Goal: Information Seeking & Learning: Learn about a topic

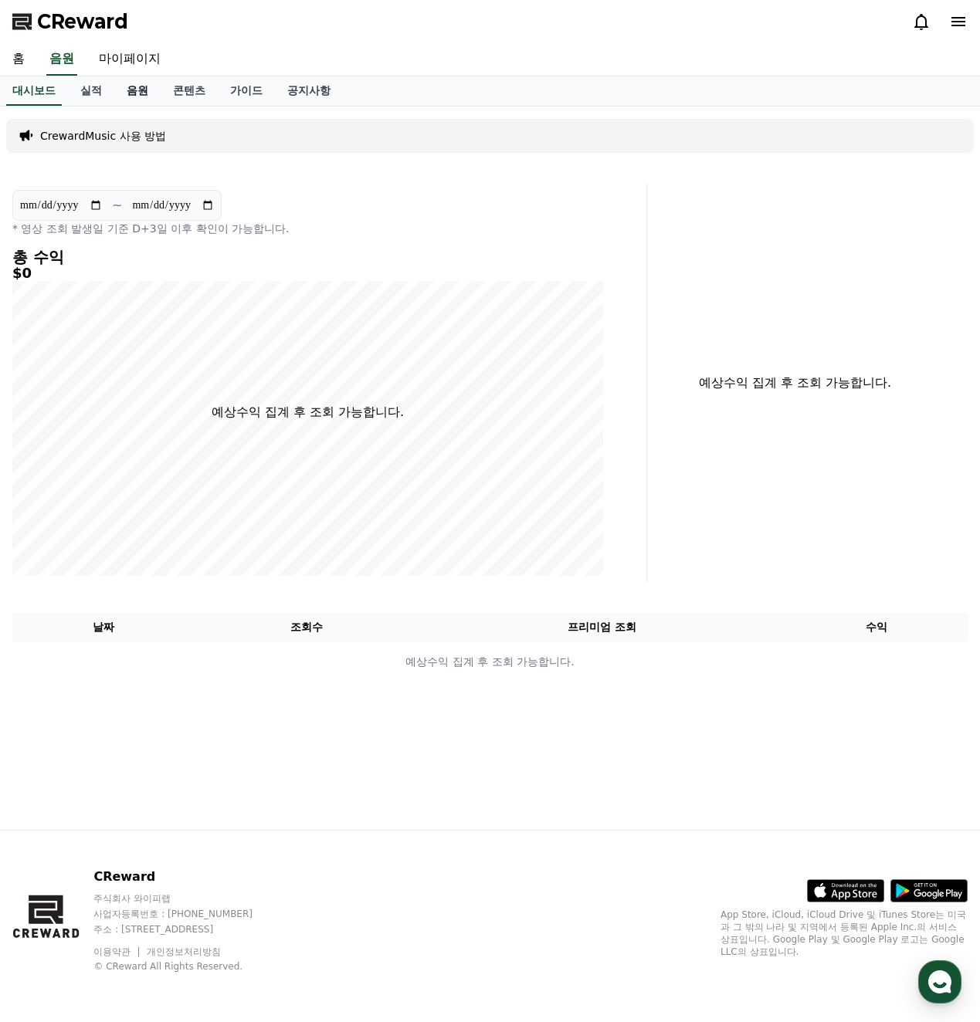
click at [141, 99] on link "음원" at bounding box center [137, 90] width 46 height 29
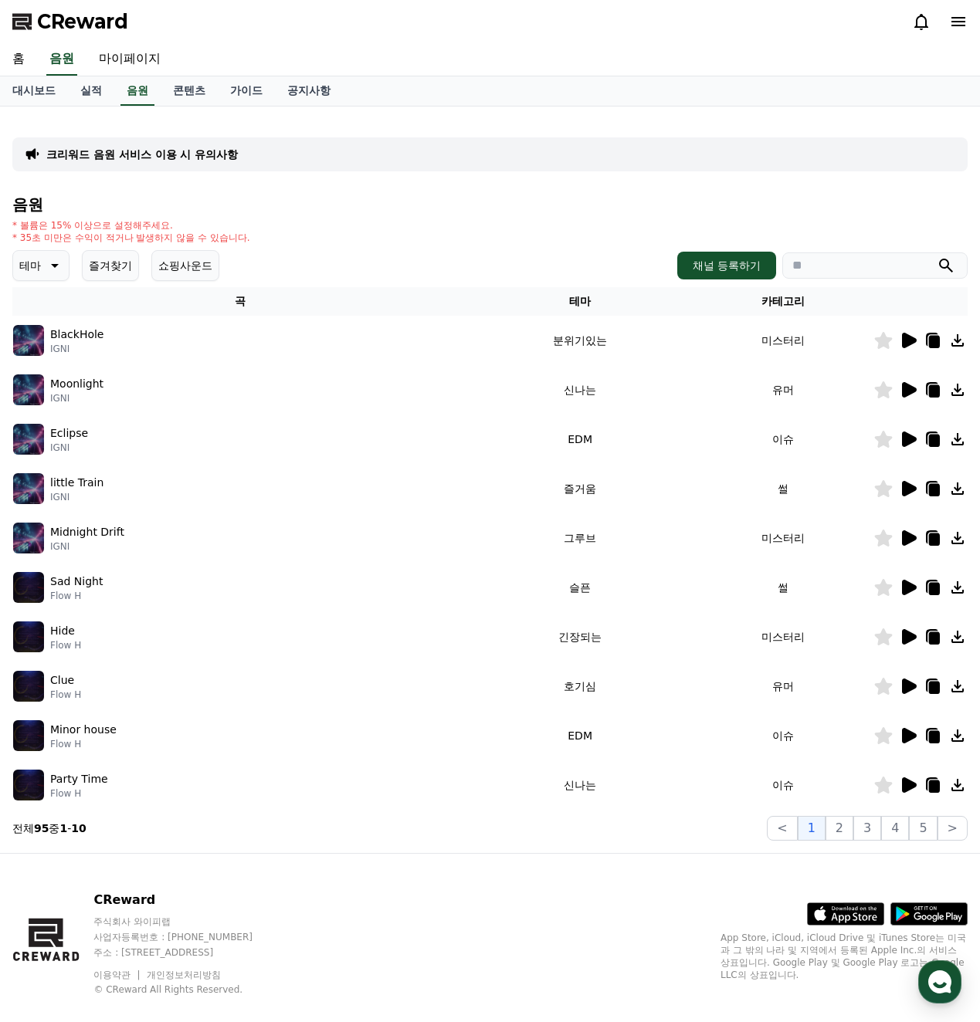
click at [906, 342] on icon at bounding box center [909, 340] width 15 height 15
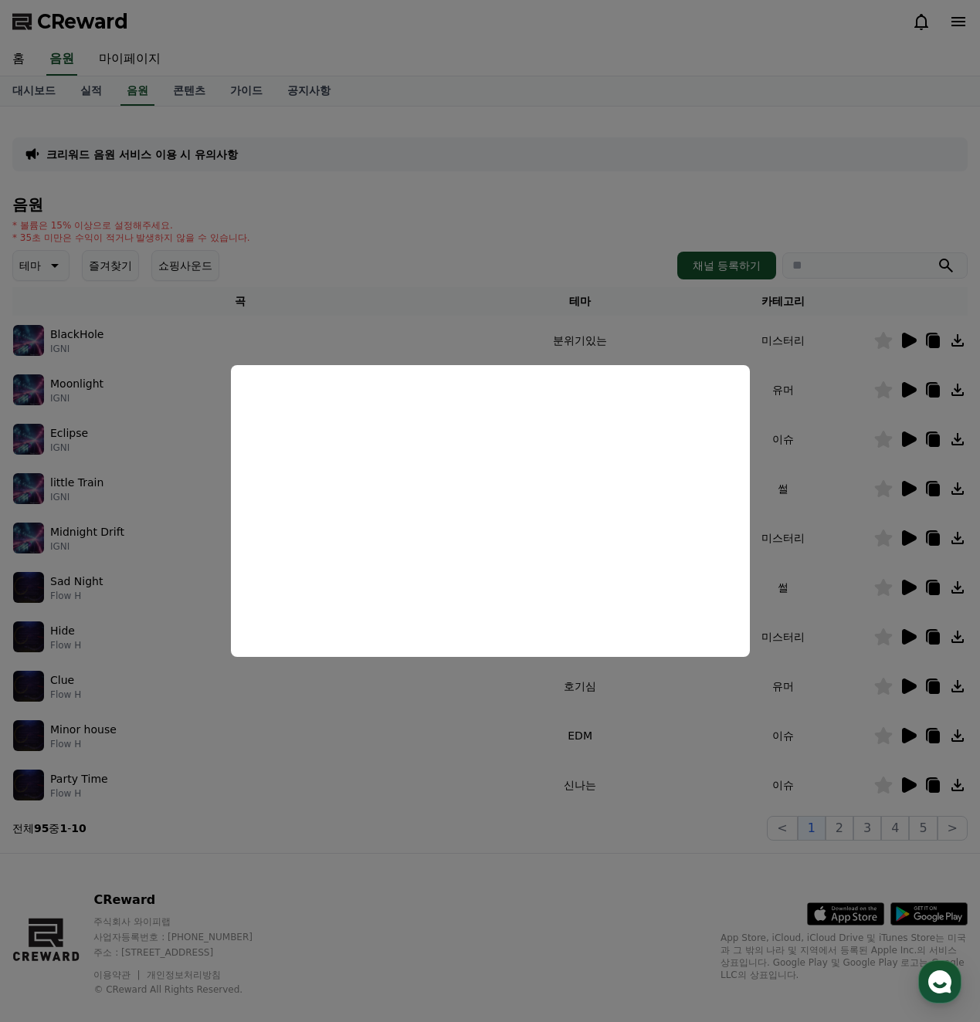
click at [816, 435] on button "close modal" at bounding box center [490, 511] width 980 height 1022
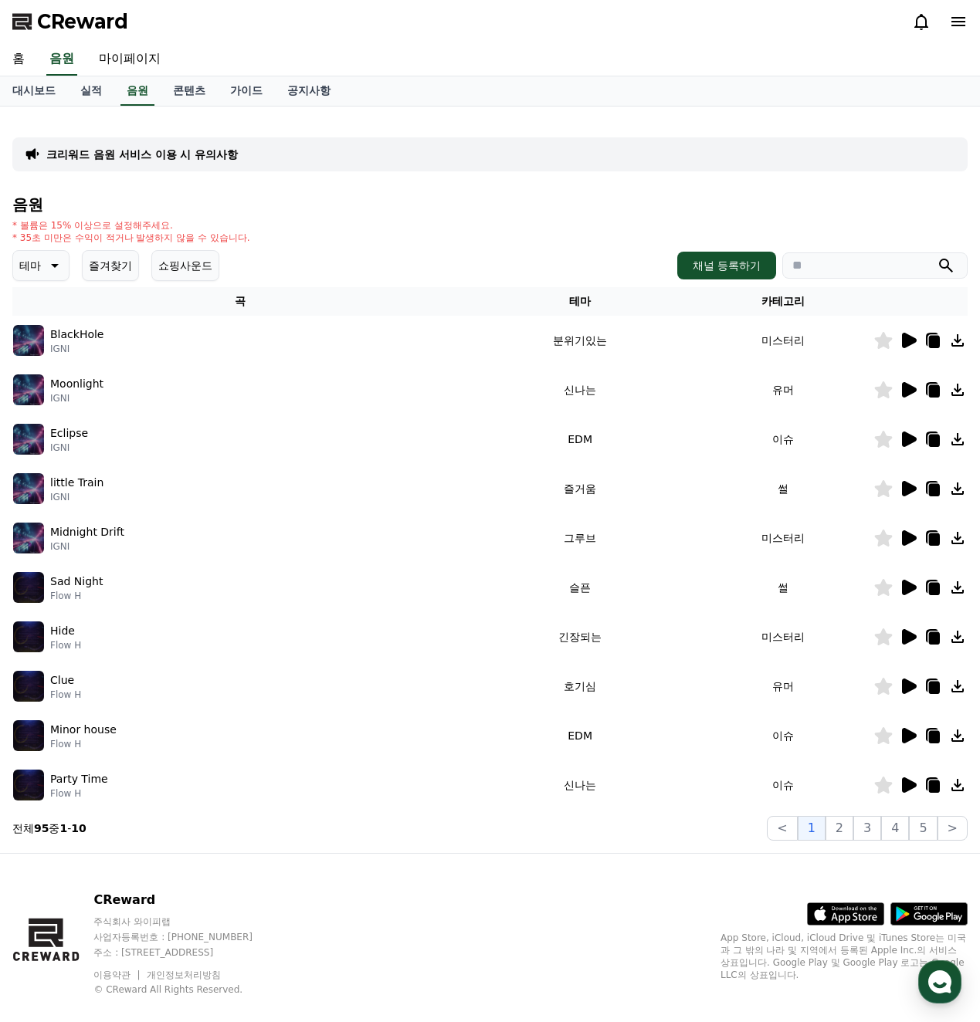
click at [190, 267] on button "쇼핑사운드" at bounding box center [185, 265] width 68 height 31
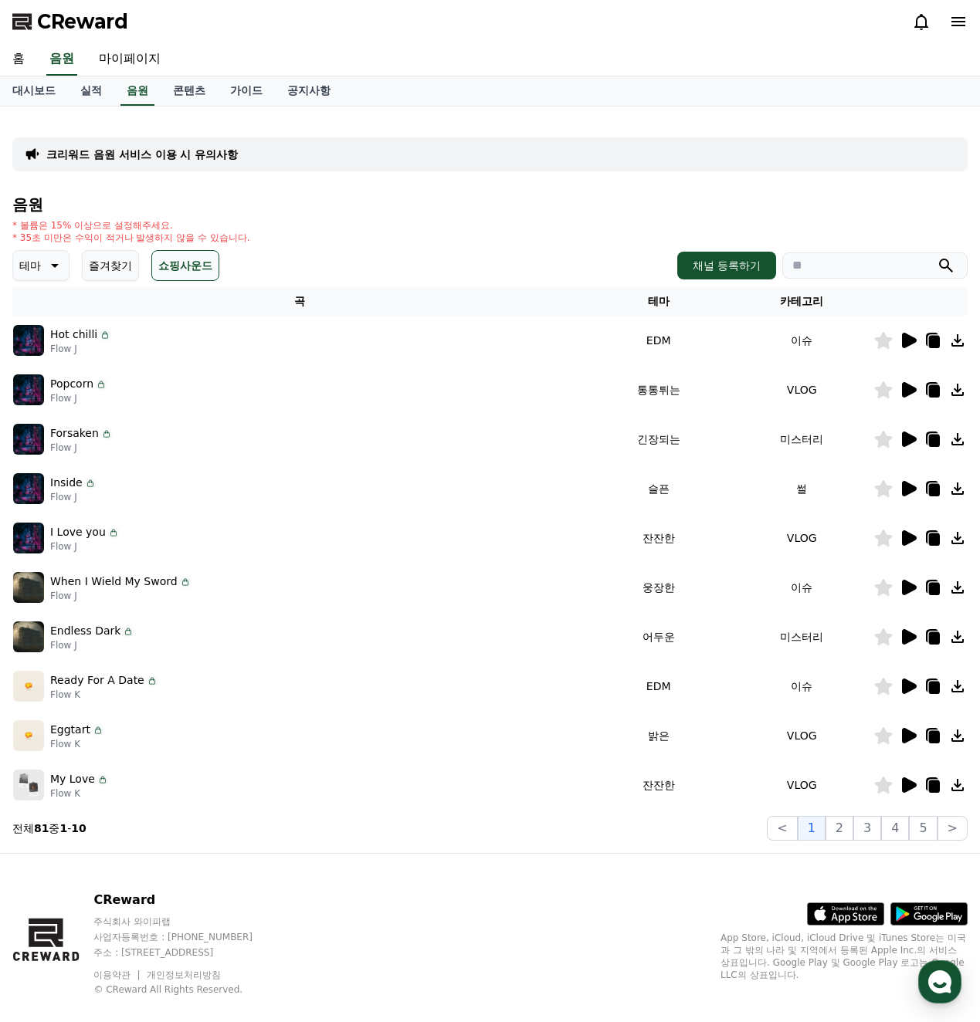
click at [37, 266] on p "테마" at bounding box center [30, 266] width 22 height 22
click at [173, 267] on button "쇼핑사운드" at bounding box center [185, 265] width 68 height 31
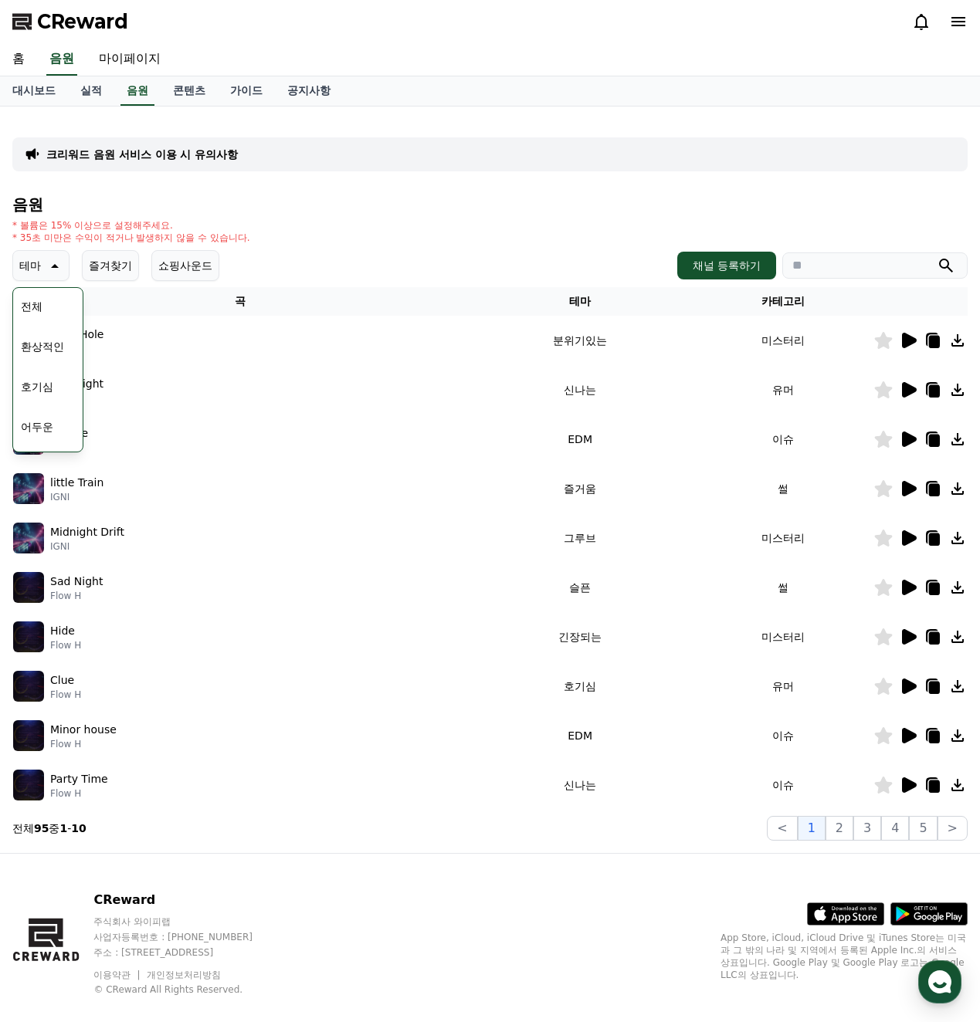
click at [340, 239] on div "* 볼륨은 15% 이상으로 설정해주세요. * 35초 미만은 수익이 적거나 발생하지 않을 수 있습니다." at bounding box center [489, 231] width 955 height 25
click at [449, 244] on div "음원 * 볼륨은 15% 이상으로 설정해주세요. * 35초 미만은 수익이 적거나 발생하지 않을 수 있습니다. 테마 테마 전체 환상적인 호기심 어…" at bounding box center [489, 518] width 955 height 645
click at [43, 304] on button "전체" at bounding box center [32, 307] width 34 height 34
click at [354, 691] on div "Clue Flow H" at bounding box center [240, 686] width 454 height 31
click at [289, 687] on div "Clue Flow H" at bounding box center [240, 686] width 454 height 31
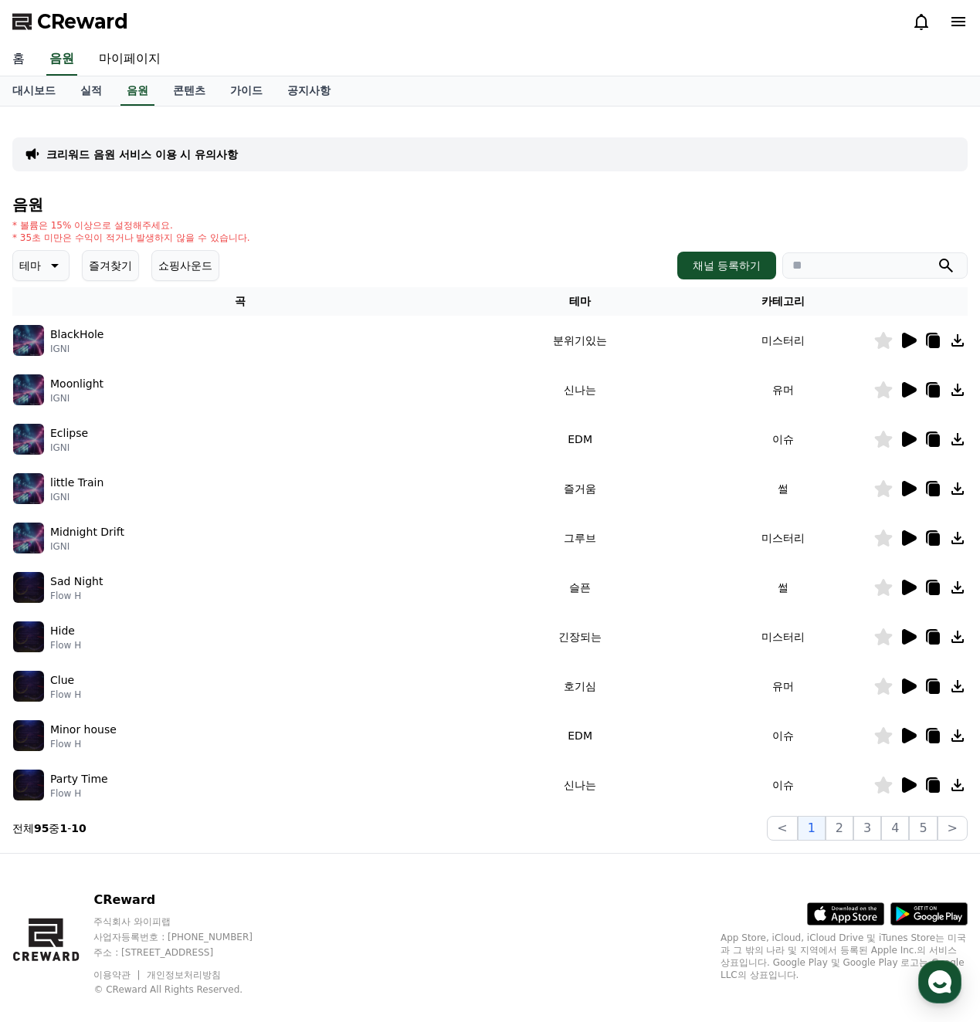
click at [25, 54] on link "홈" at bounding box center [18, 59] width 37 height 32
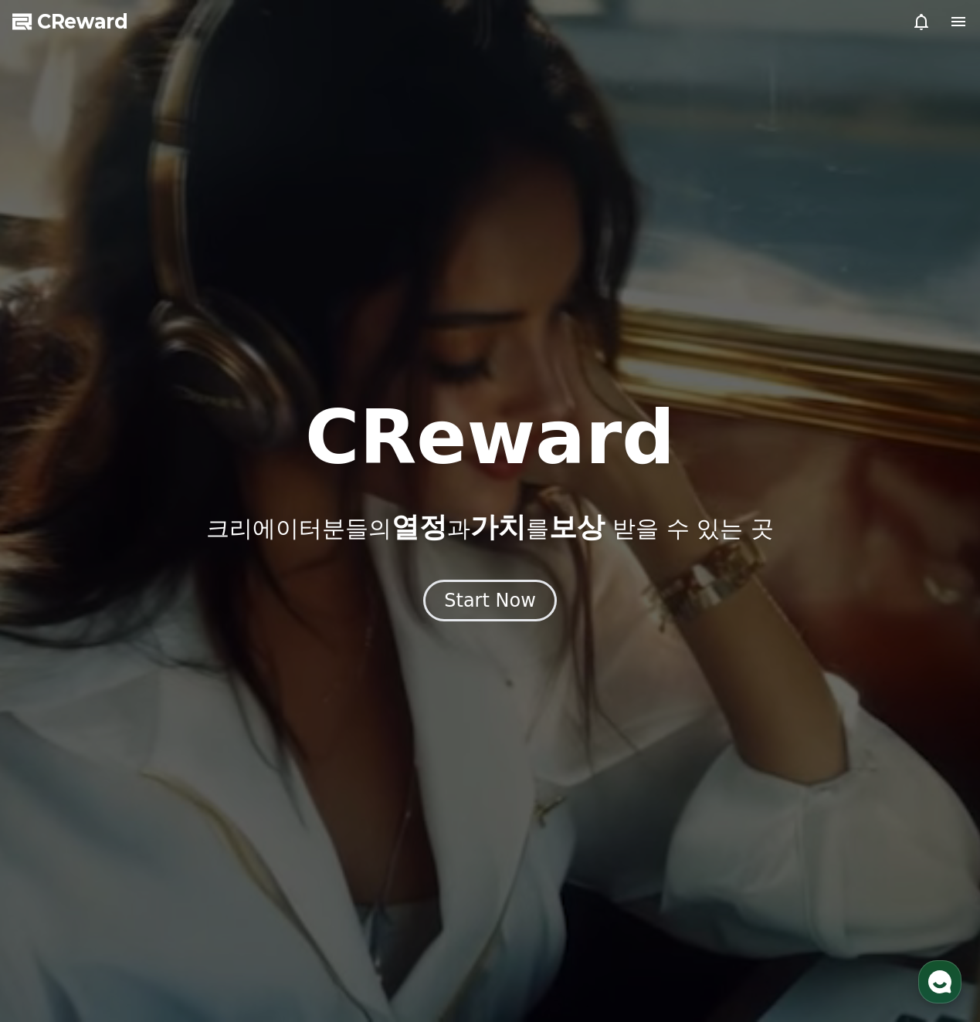
click at [67, 16] on span "CReward" at bounding box center [82, 21] width 91 height 25
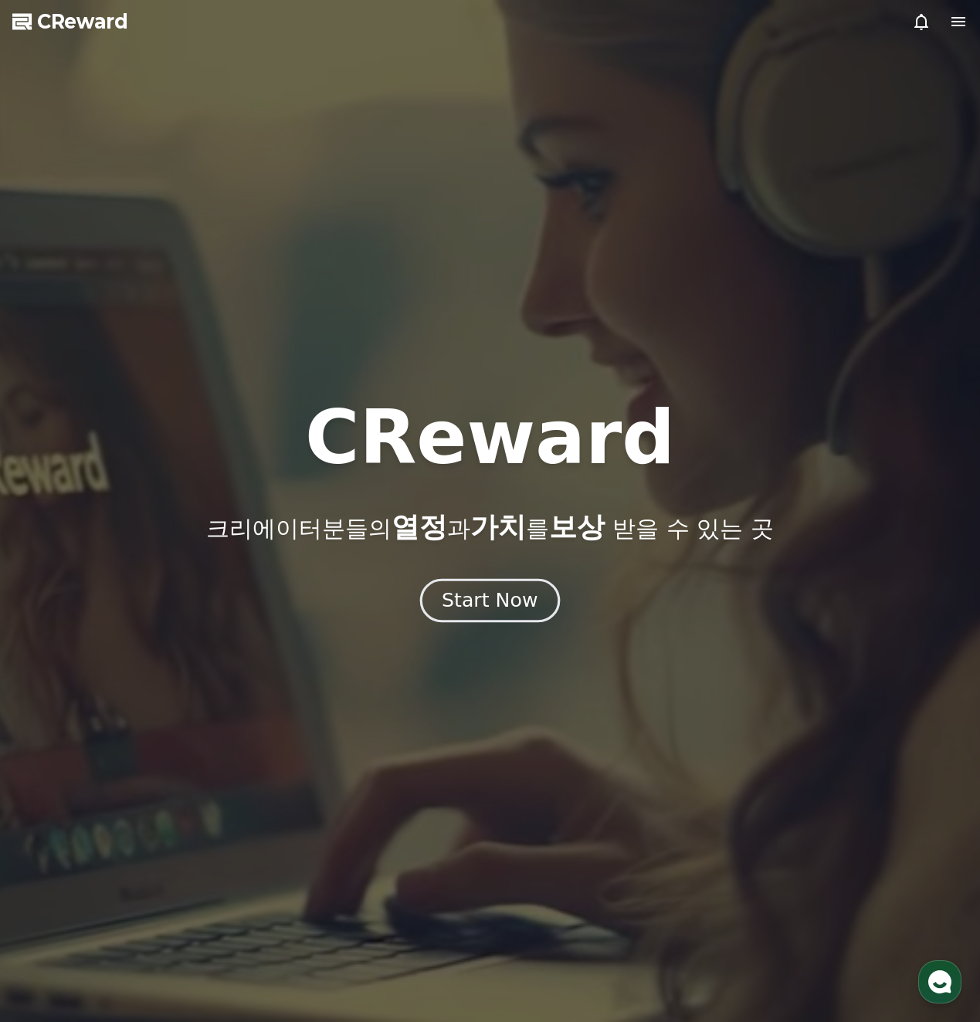
click at [489, 604] on div "Start Now" at bounding box center [490, 601] width 96 height 26
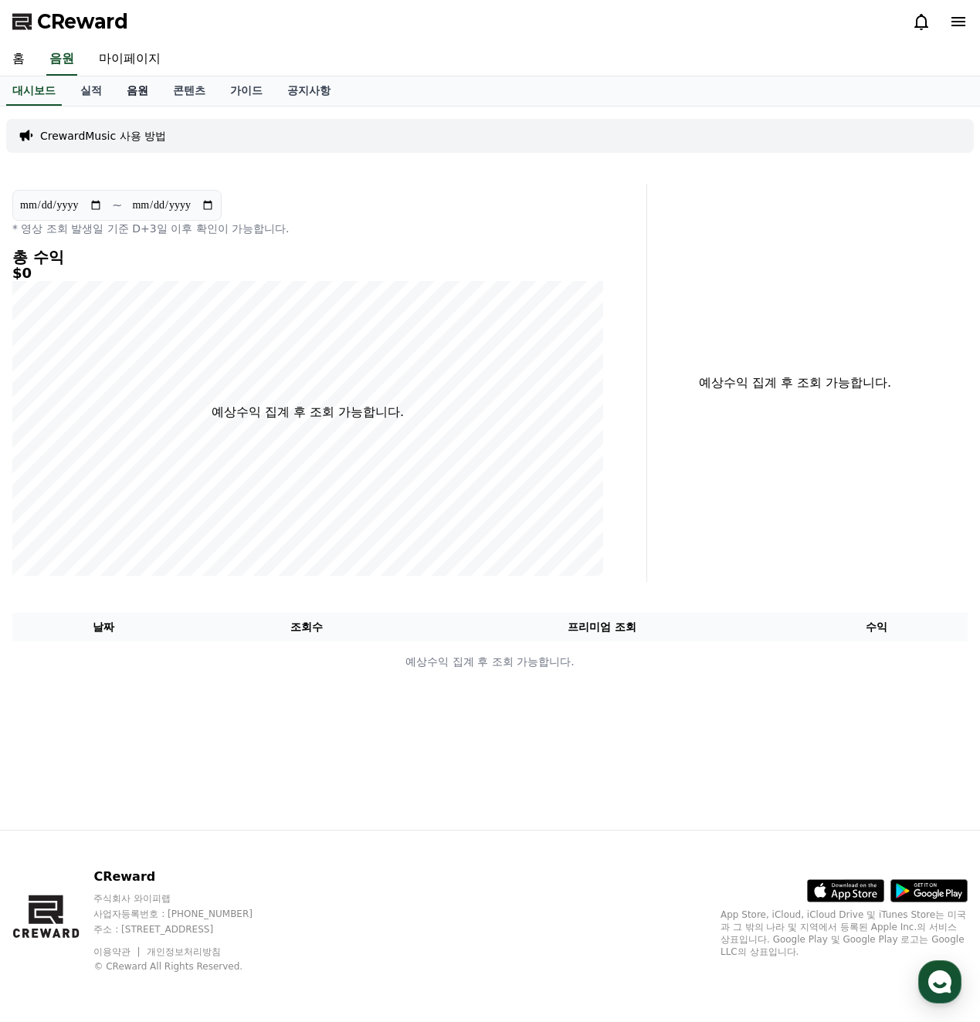
click at [131, 84] on link "음원" at bounding box center [137, 90] width 46 height 29
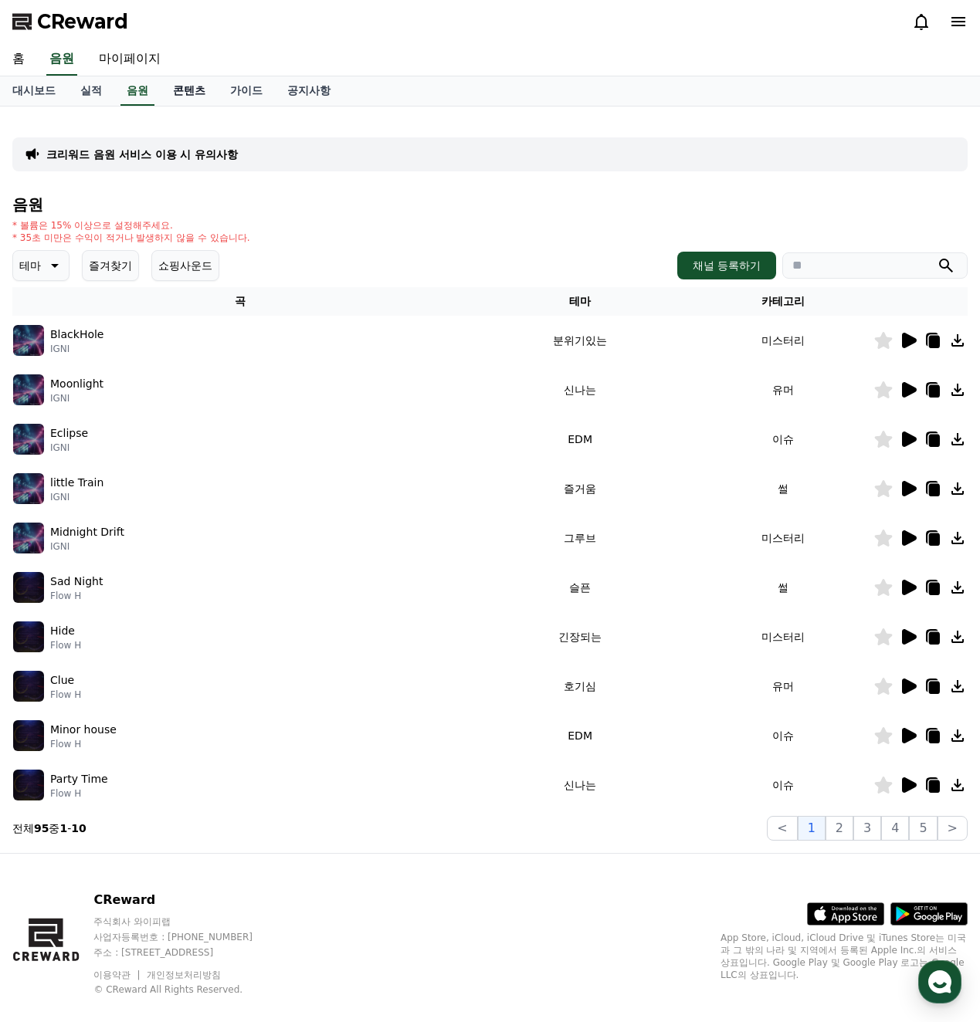
click at [181, 99] on link "콘텐츠" at bounding box center [189, 90] width 57 height 29
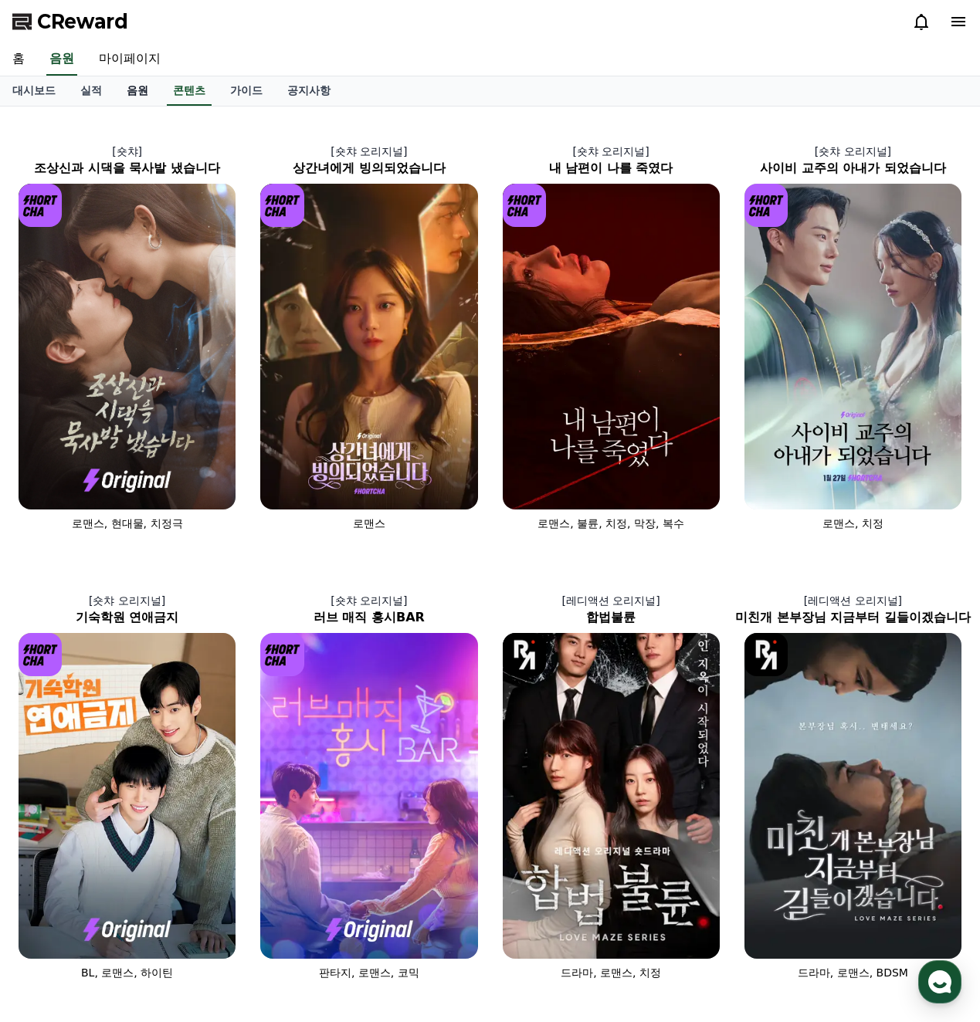
click at [147, 92] on link "음원" at bounding box center [137, 90] width 46 height 29
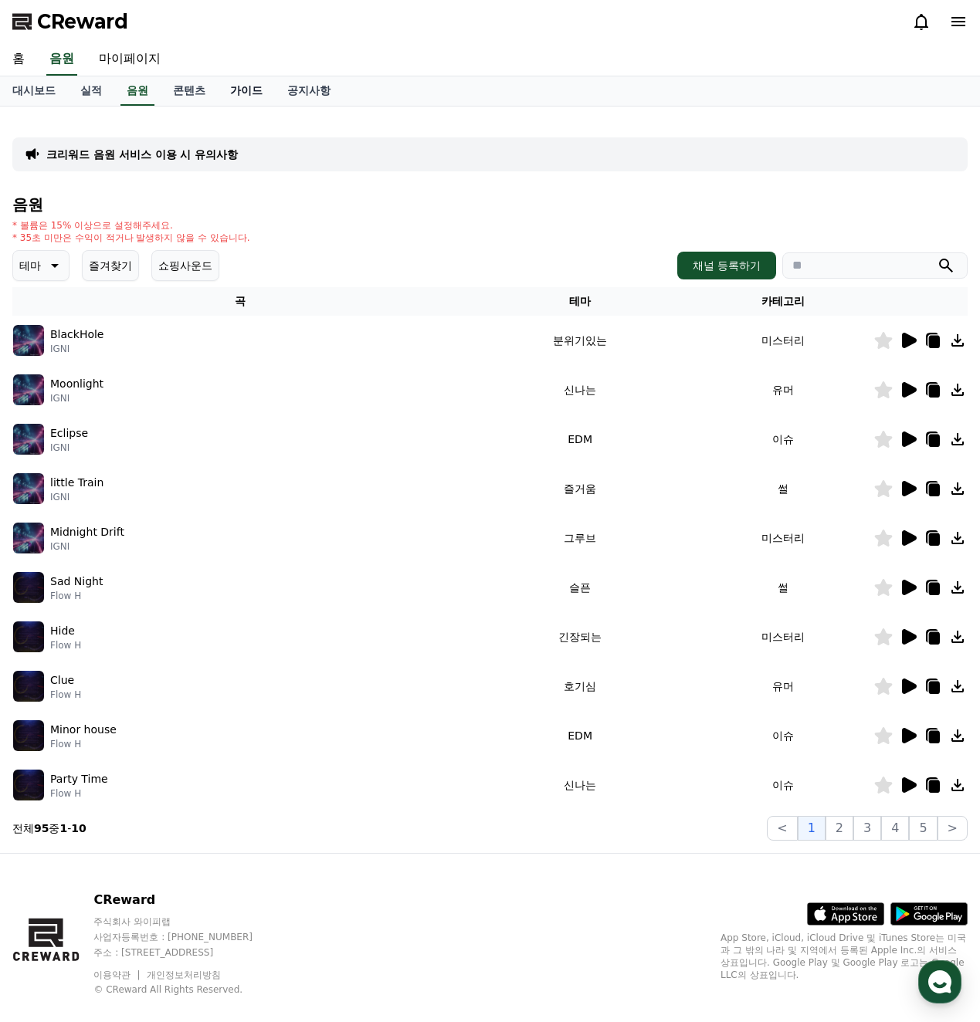
click at [236, 93] on link "가이드" at bounding box center [246, 90] width 57 height 29
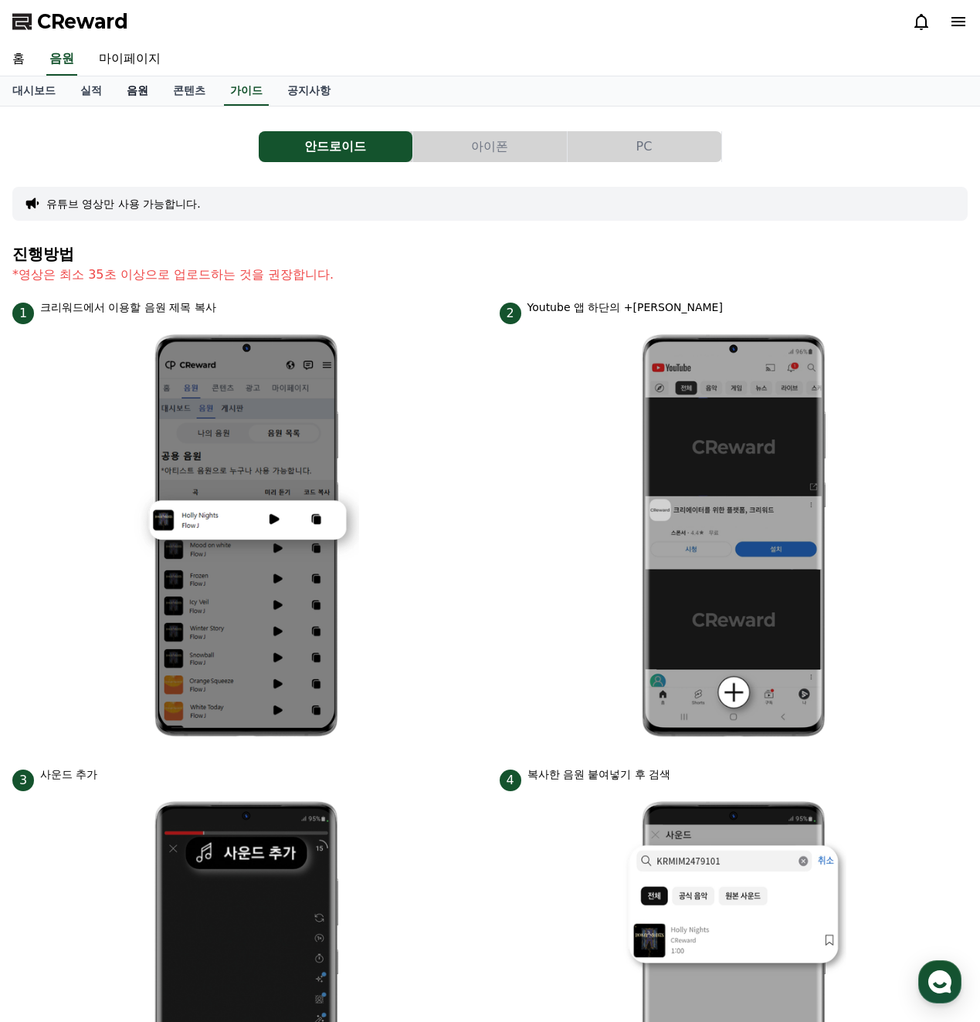
click at [128, 89] on link "음원" at bounding box center [137, 90] width 46 height 29
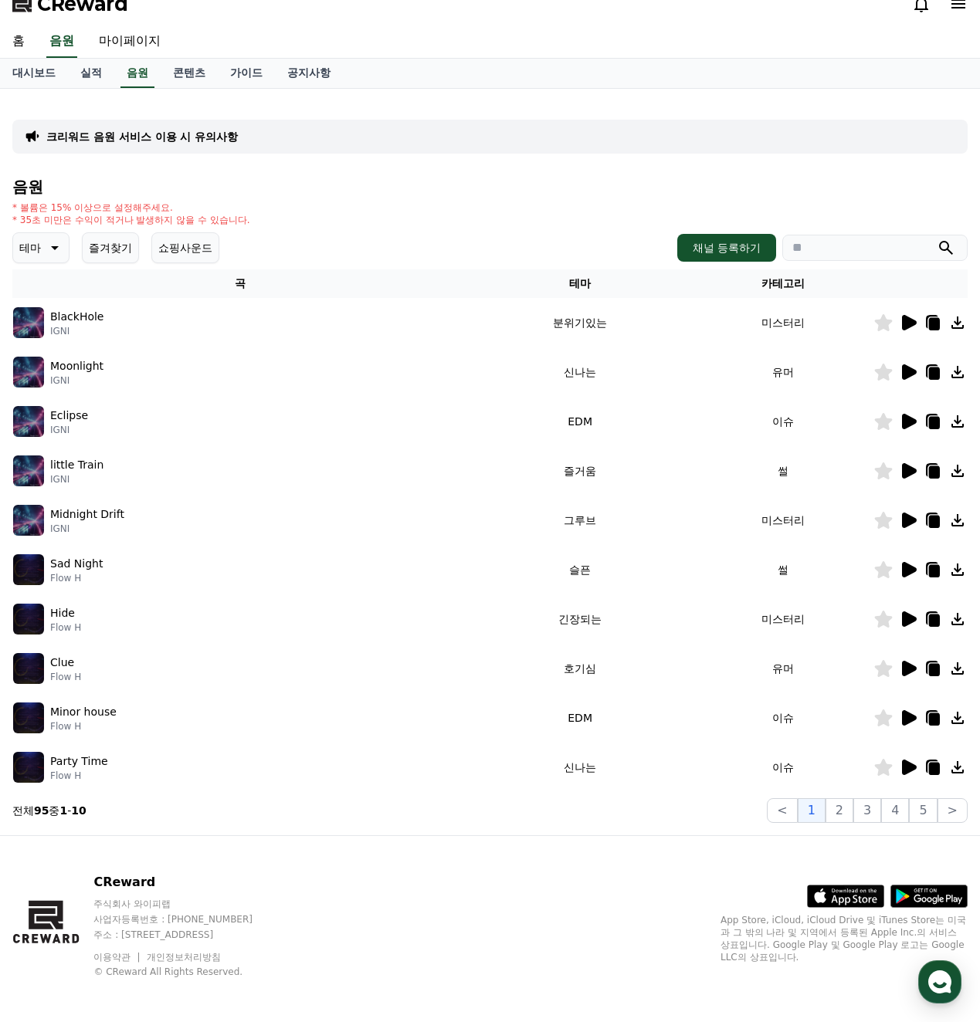
scroll to position [23, 0]
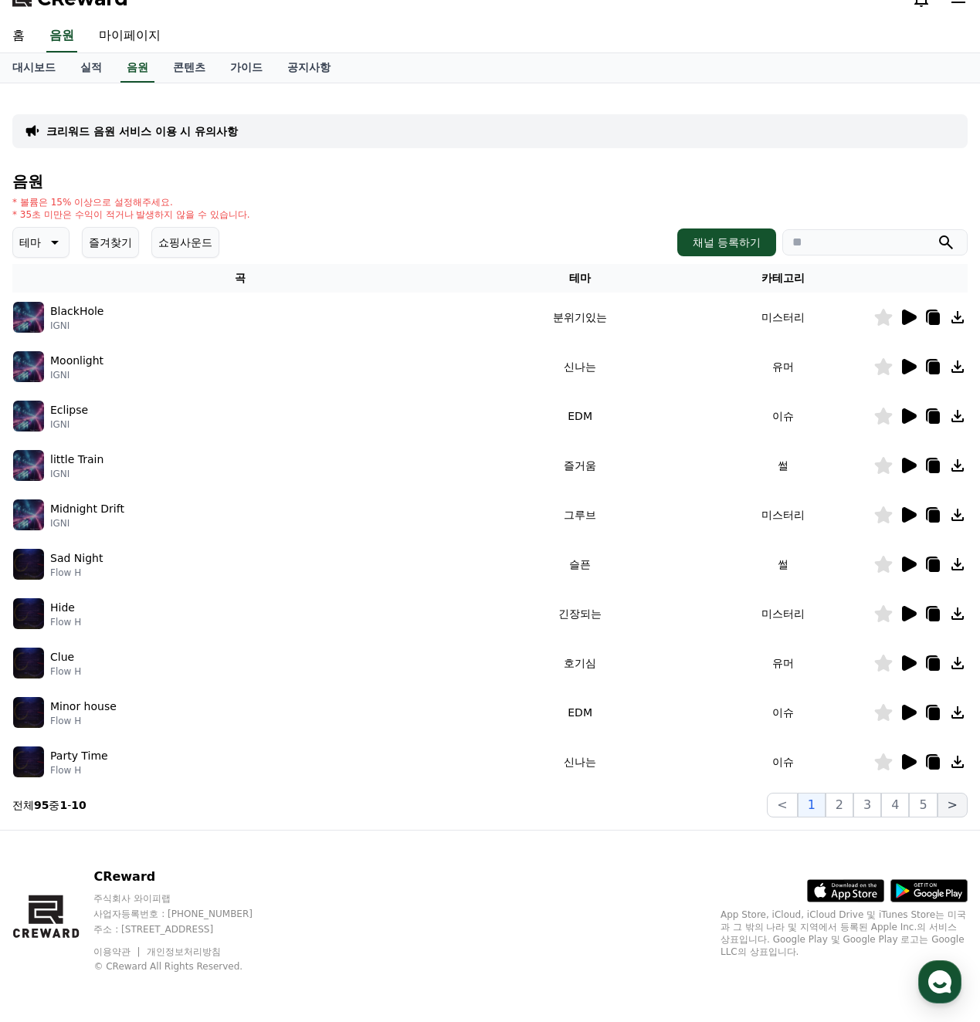
click at [951, 802] on button ">" at bounding box center [952, 805] width 30 height 25
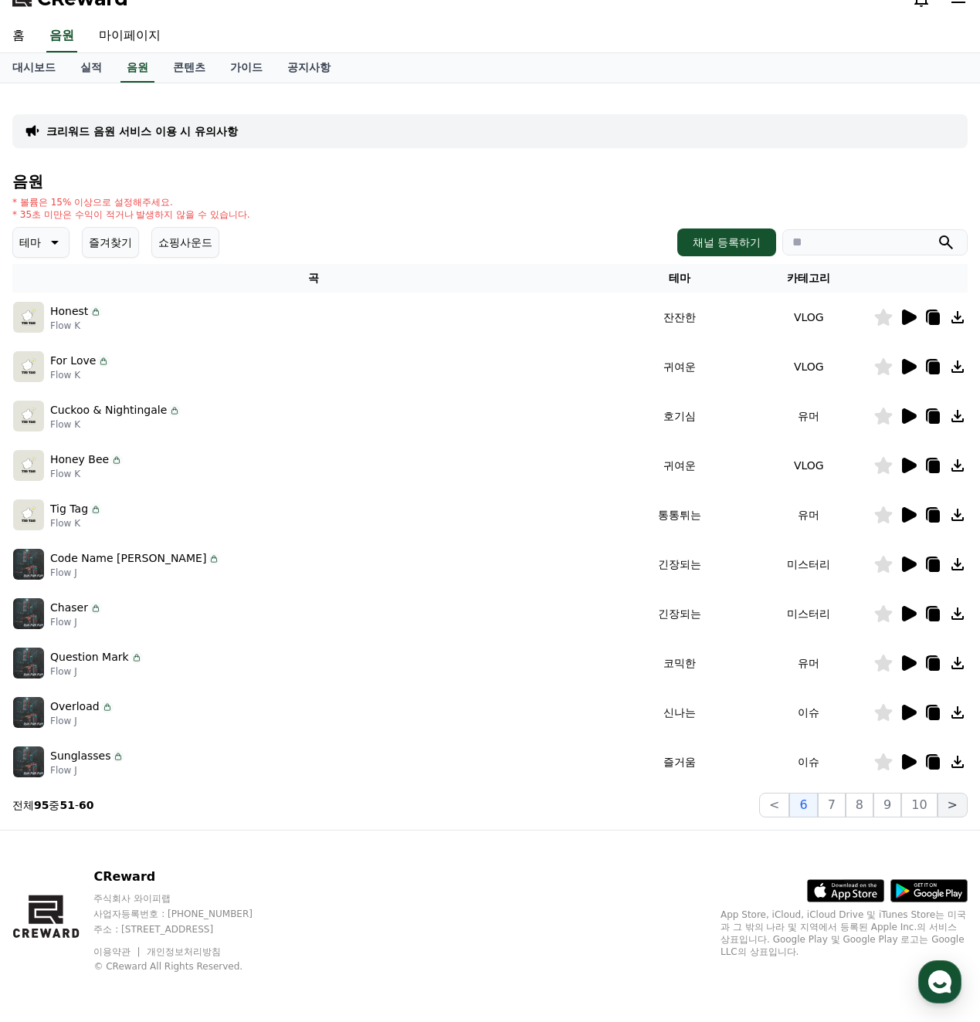
click at [952, 802] on button ">" at bounding box center [952, 805] width 30 height 25
click at [923, 808] on button "10" at bounding box center [919, 805] width 36 height 25
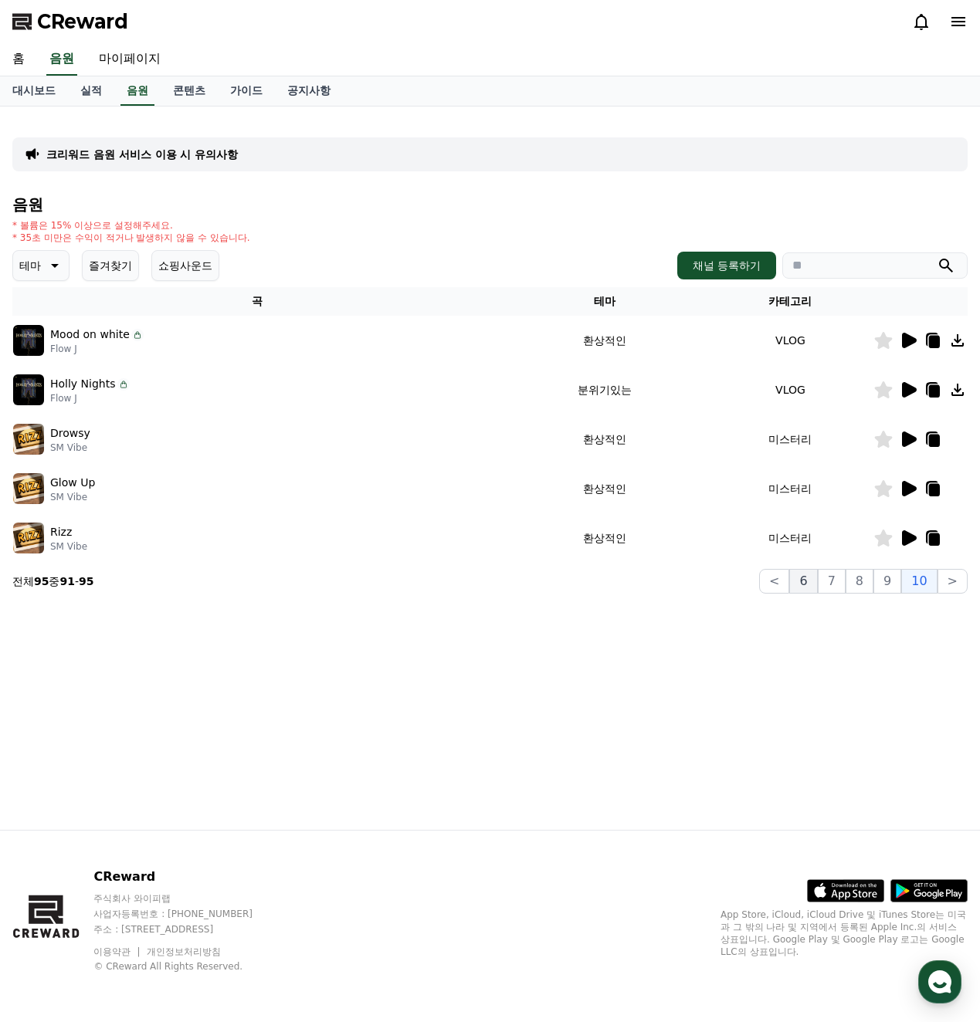
click at [811, 584] on button "6" at bounding box center [803, 581] width 28 height 25
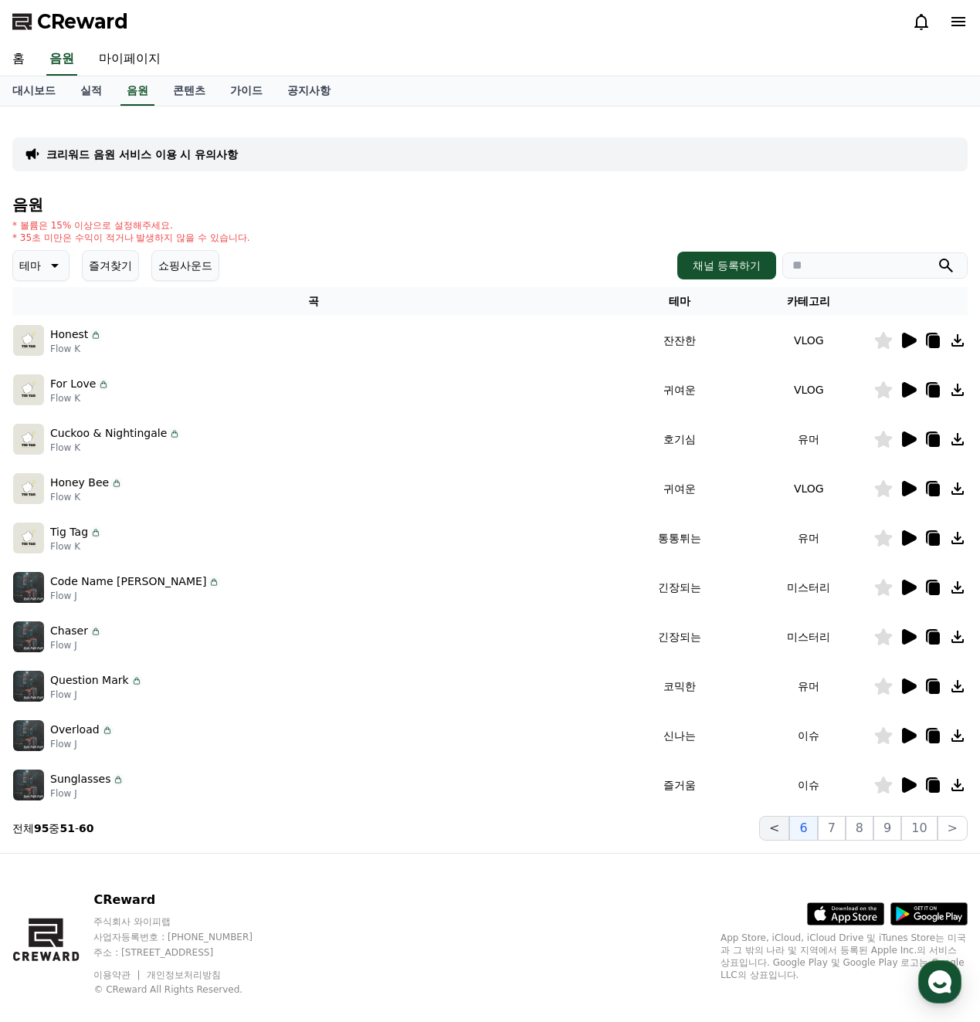
click at [789, 825] on button "<" at bounding box center [774, 828] width 30 height 25
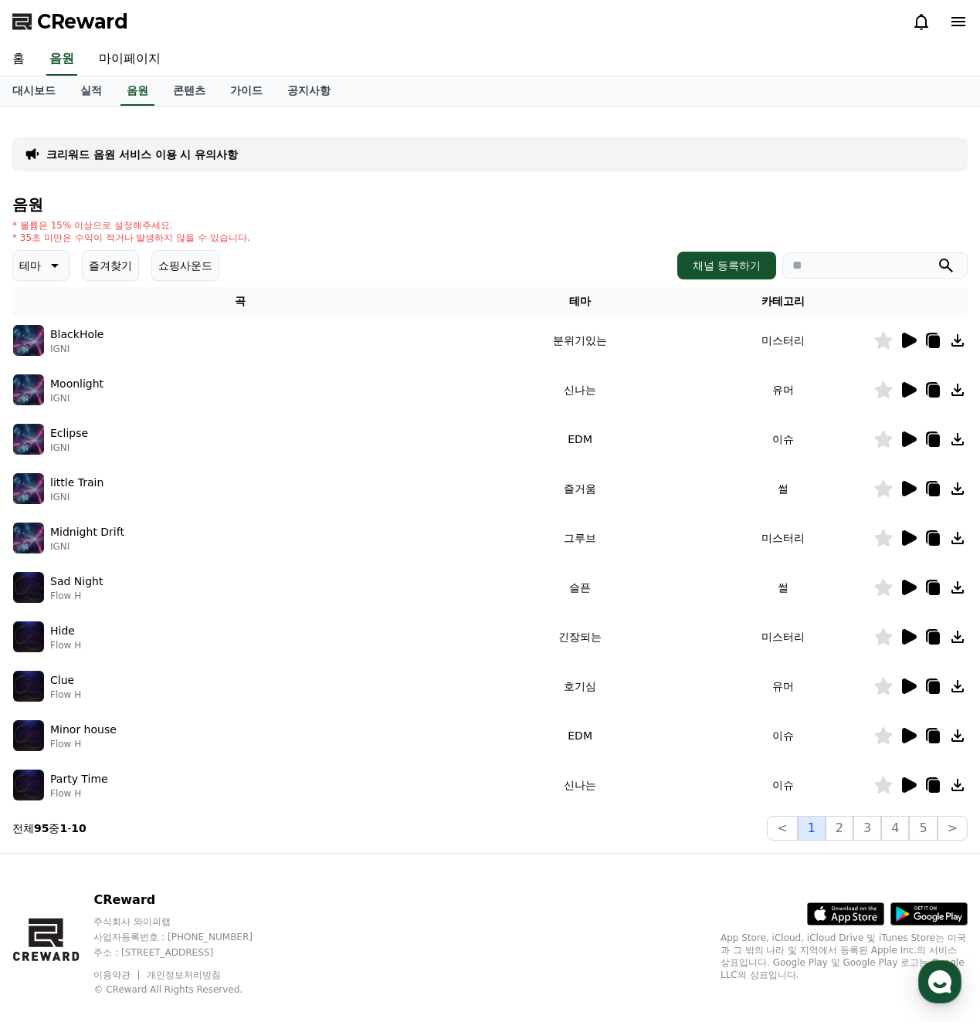
click at [821, 828] on button "1" at bounding box center [812, 828] width 28 height 25
click at [19, 56] on link "홈" at bounding box center [18, 59] width 37 height 32
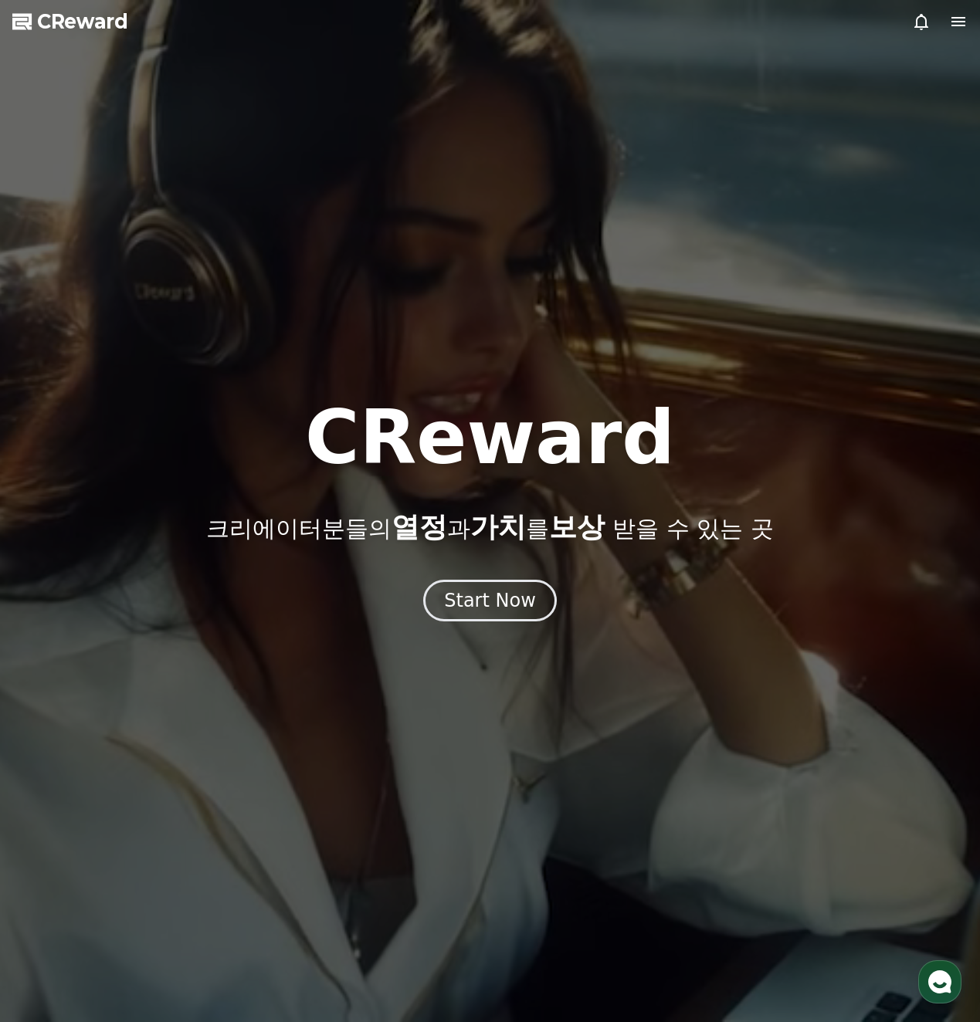
click at [49, 22] on span "CReward" at bounding box center [82, 21] width 91 height 25
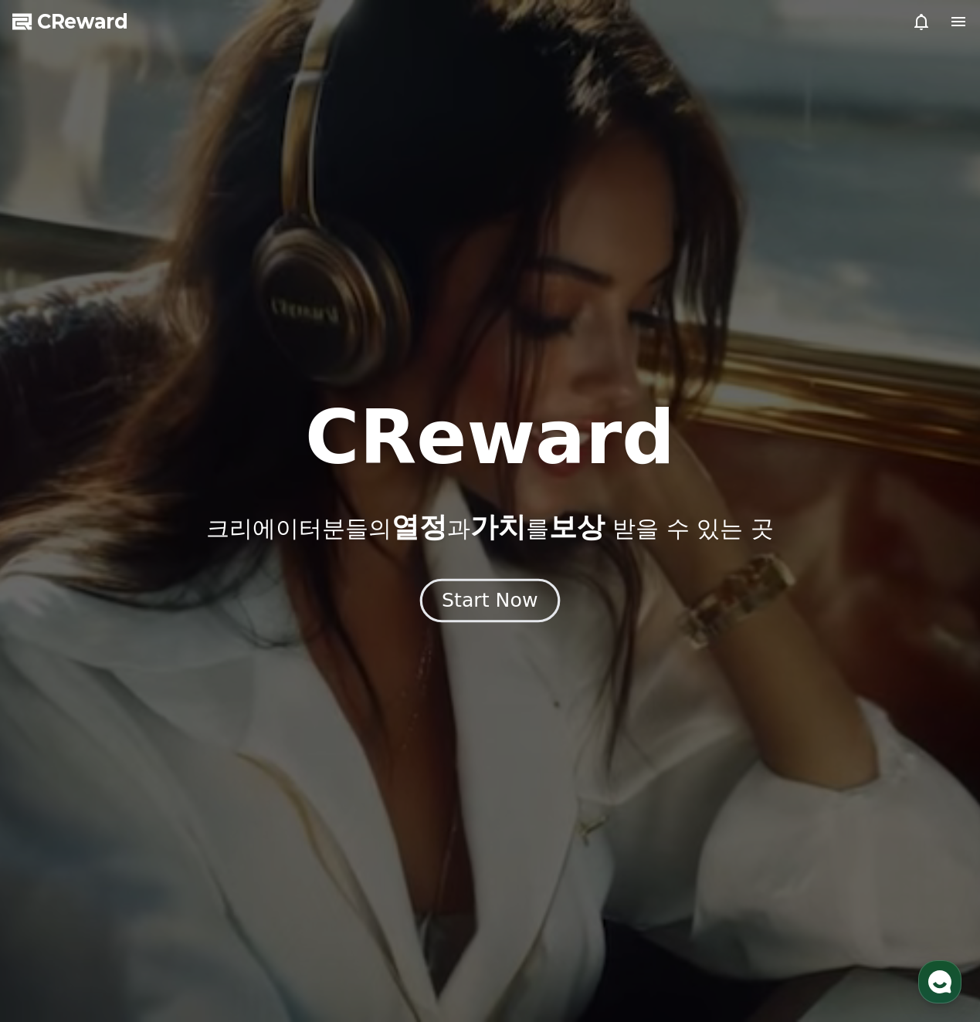
click at [497, 611] on div "Start Now" at bounding box center [490, 601] width 96 height 26
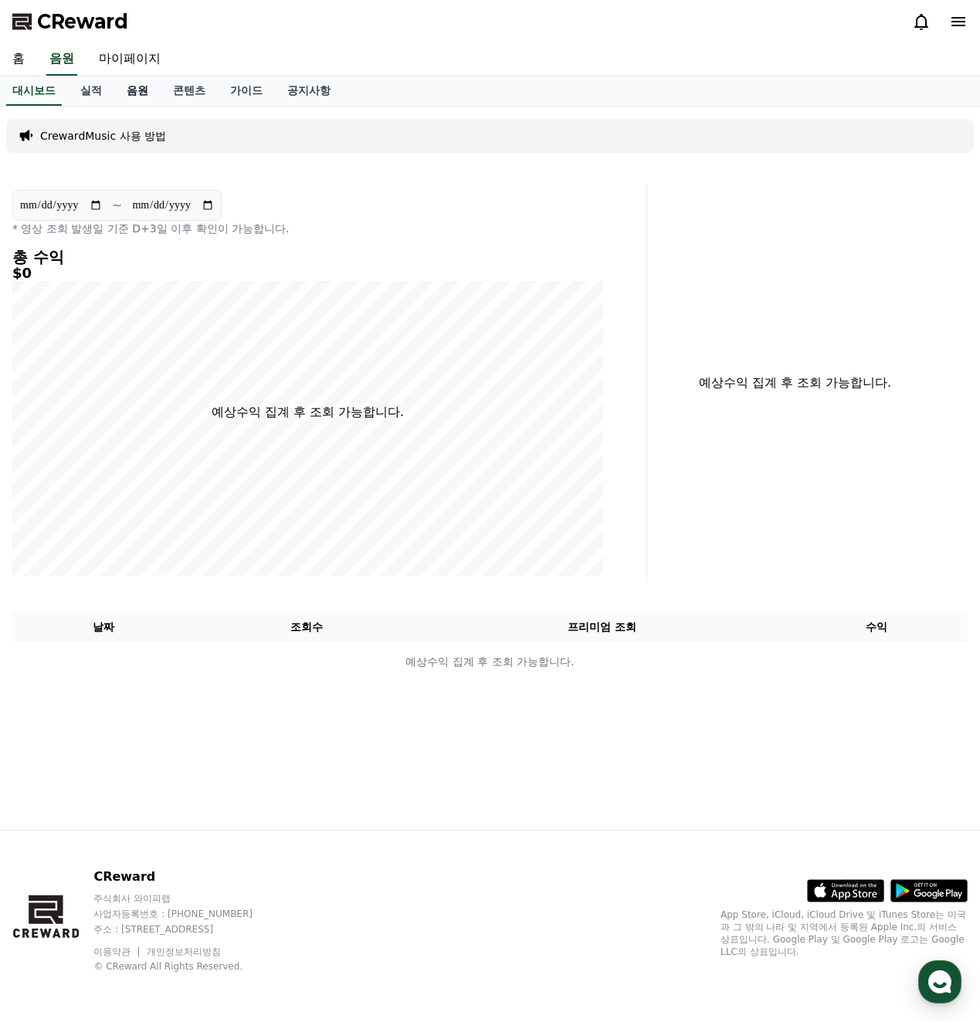
click at [136, 93] on link "음원" at bounding box center [137, 90] width 46 height 29
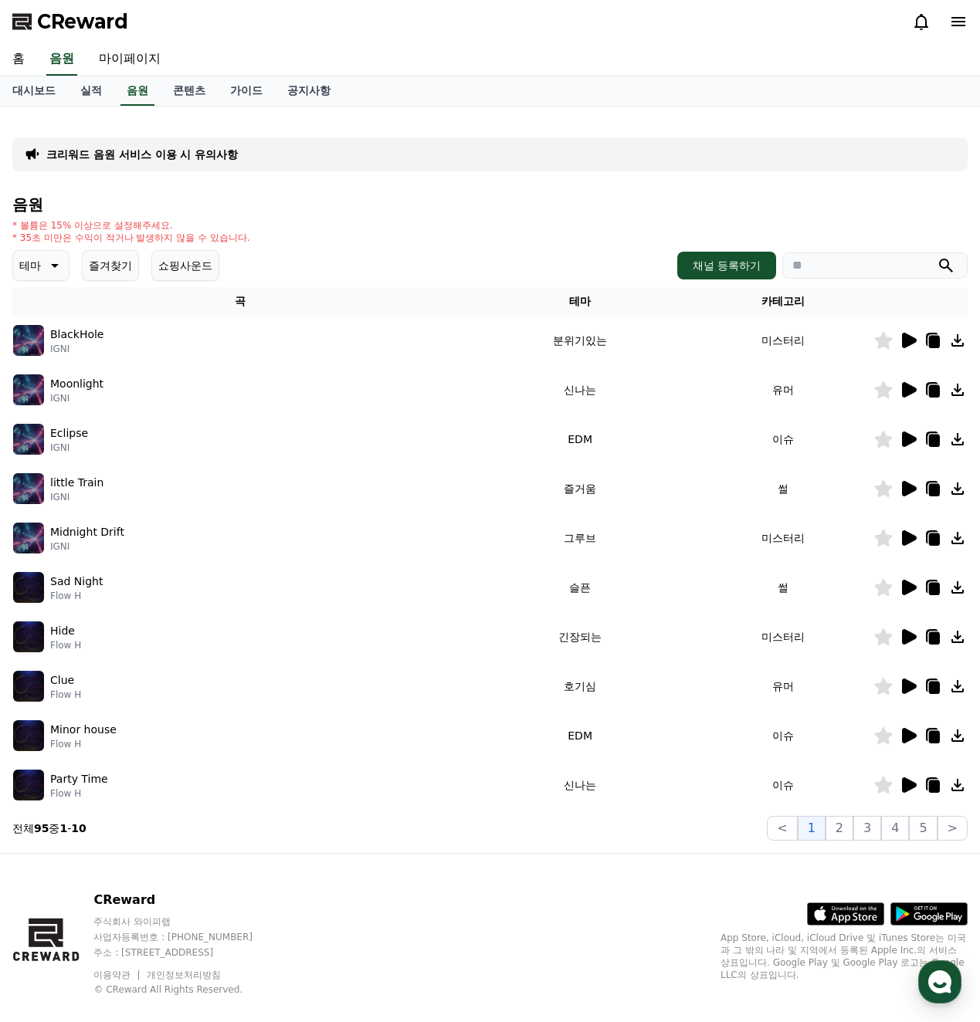
click at [307, 251] on div "테마 즐겨찾기 쇼핑사운드 채널 등록하기" at bounding box center [489, 265] width 955 height 31
click at [308, 251] on div "테마 즐겨찾기 쇼핑사운드 채널 등록하기" at bounding box center [489, 265] width 955 height 31
click at [200, 91] on link "콘텐츠" at bounding box center [189, 90] width 57 height 29
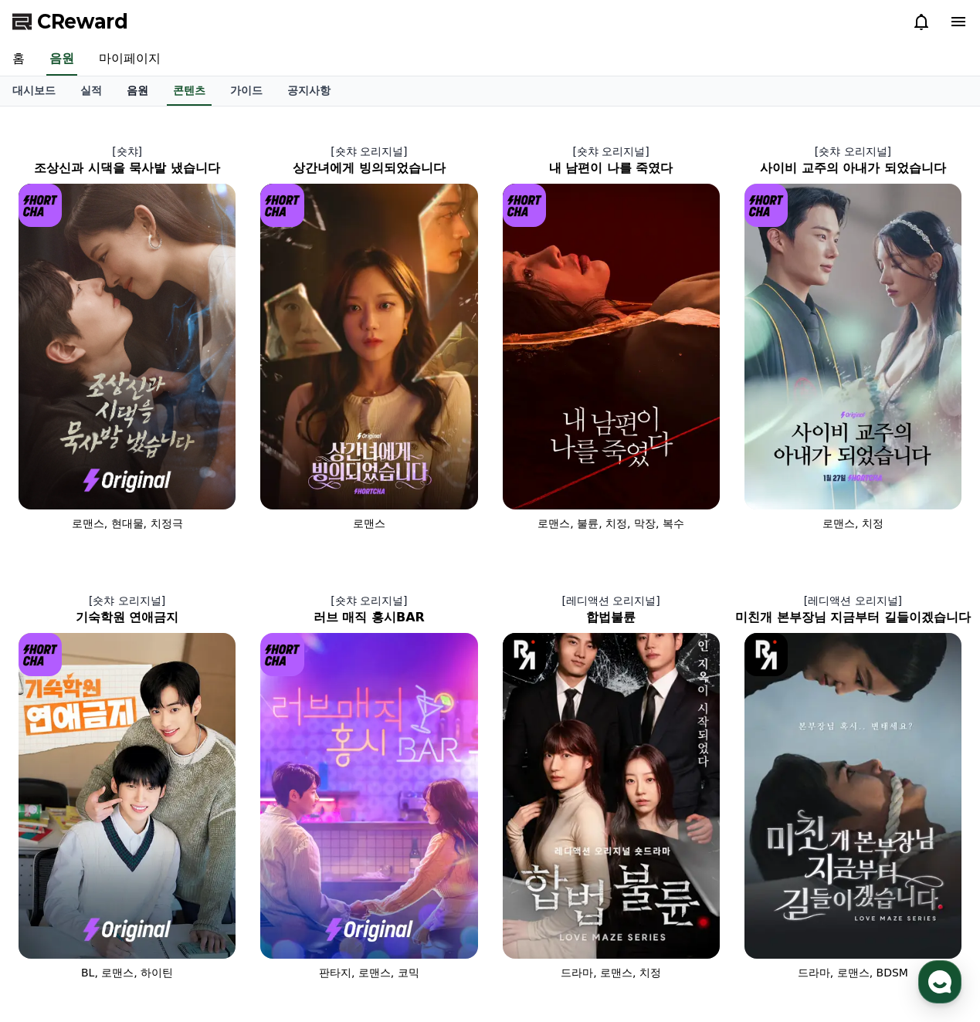
click at [127, 96] on link "음원" at bounding box center [137, 90] width 46 height 29
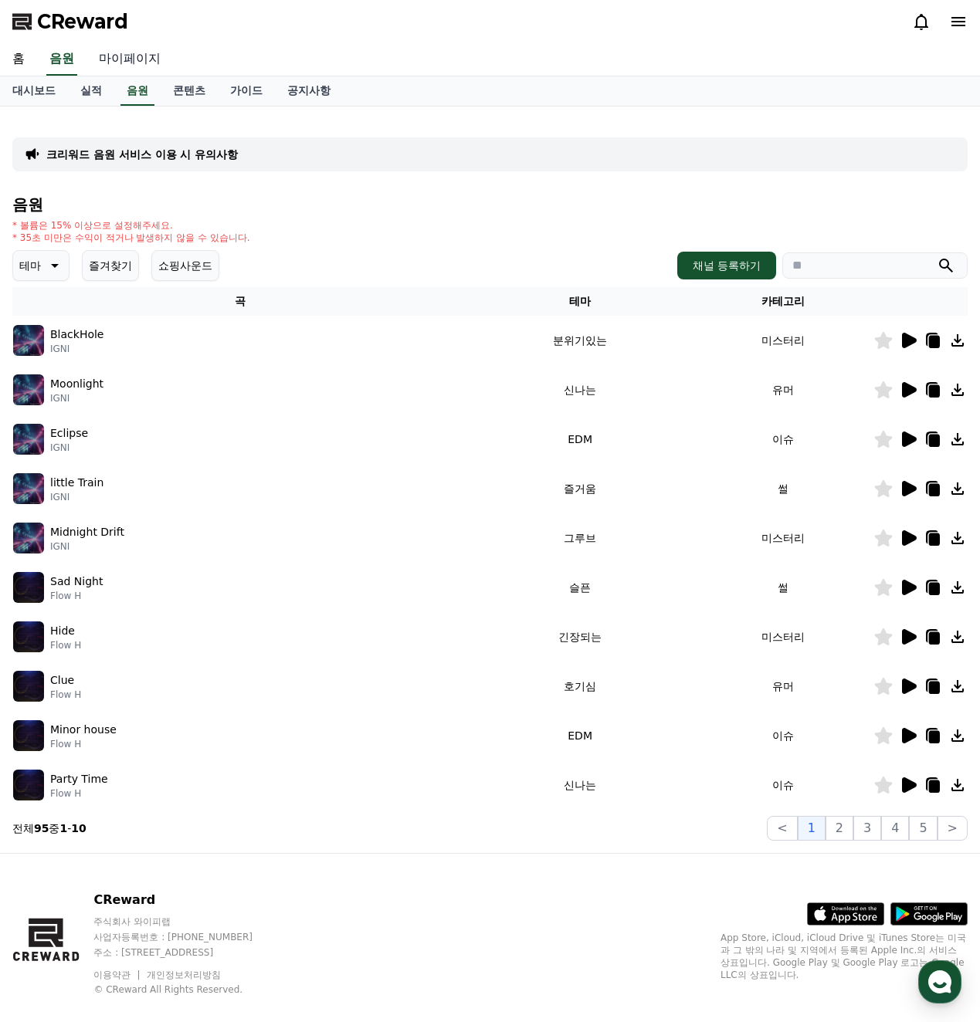
click at [122, 65] on link "마이페이지" at bounding box center [129, 59] width 86 height 32
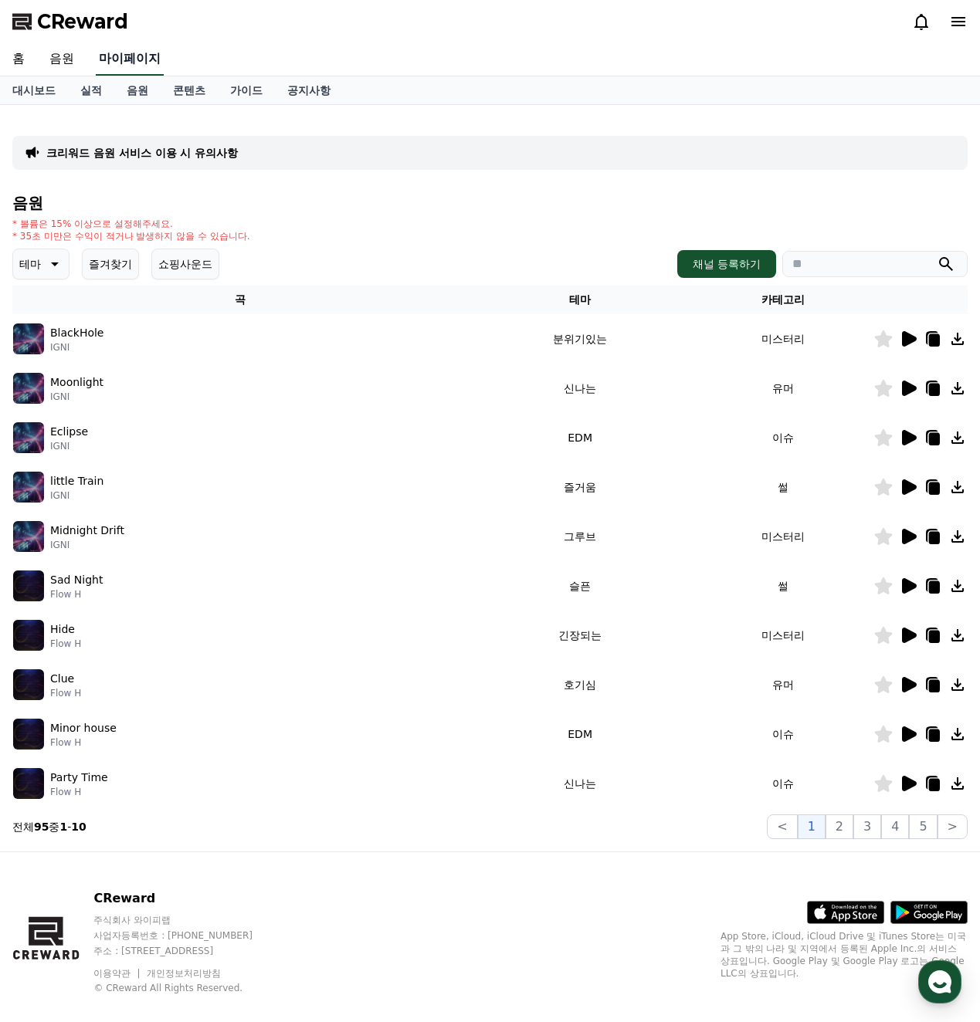
select select "**********"
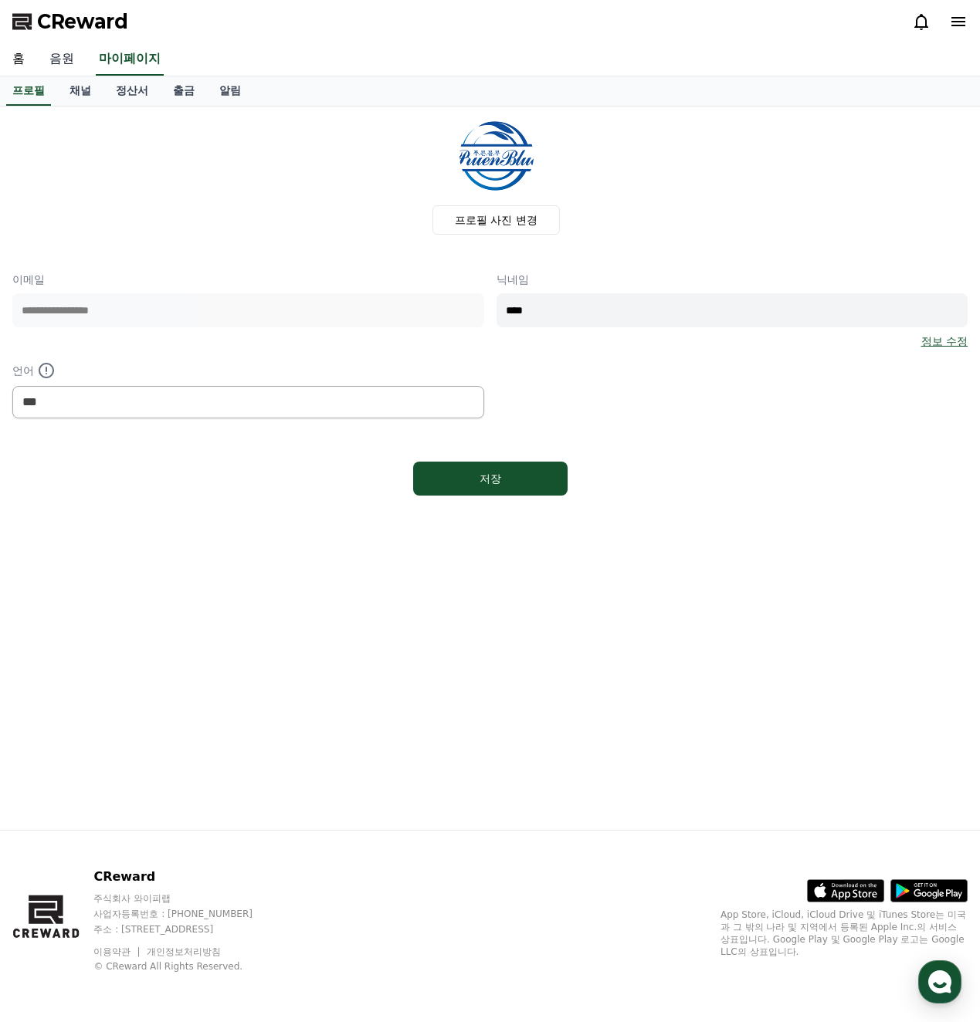
click at [85, 65] on link "음원" at bounding box center [61, 59] width 49 height 32
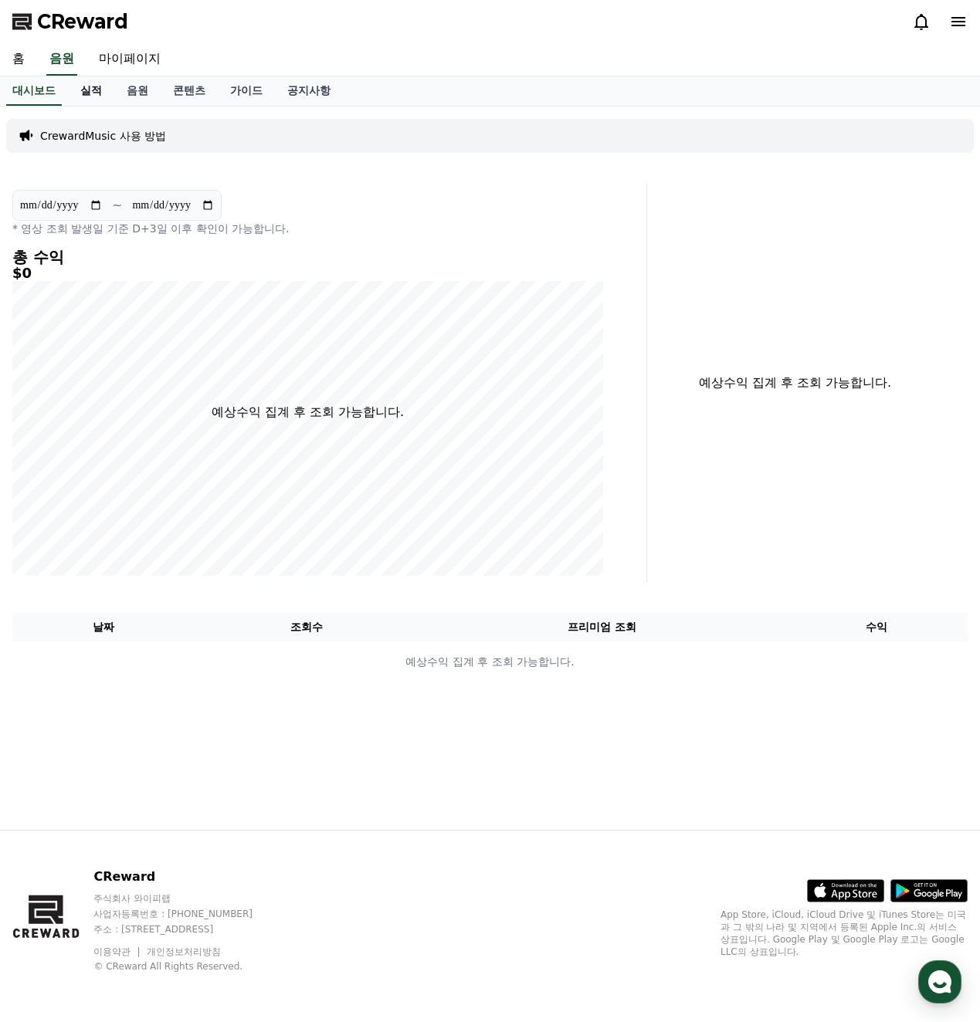
click at [89, 93] on link "실적" at bounding box center [91, 90] width 46 height 29
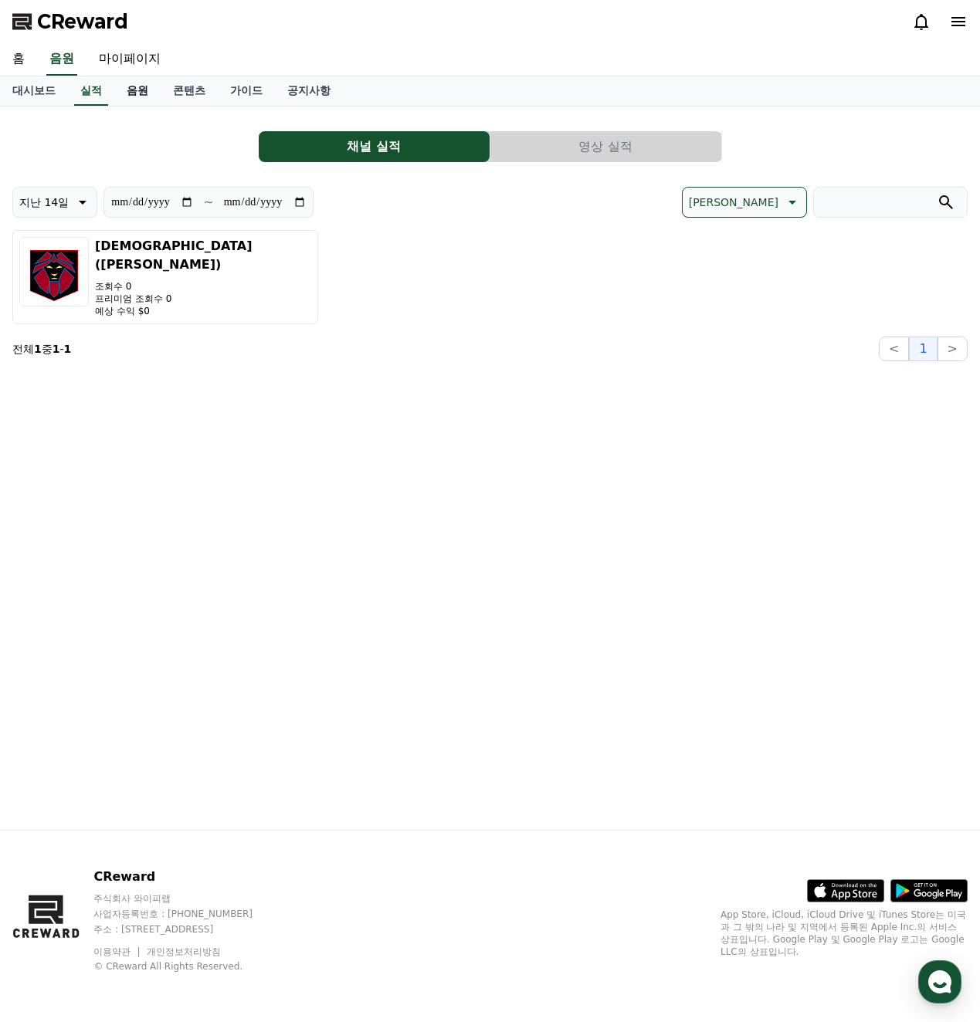
click at [124, 93] on link "음원" at bounding box center [137, 90] width 46 height 29
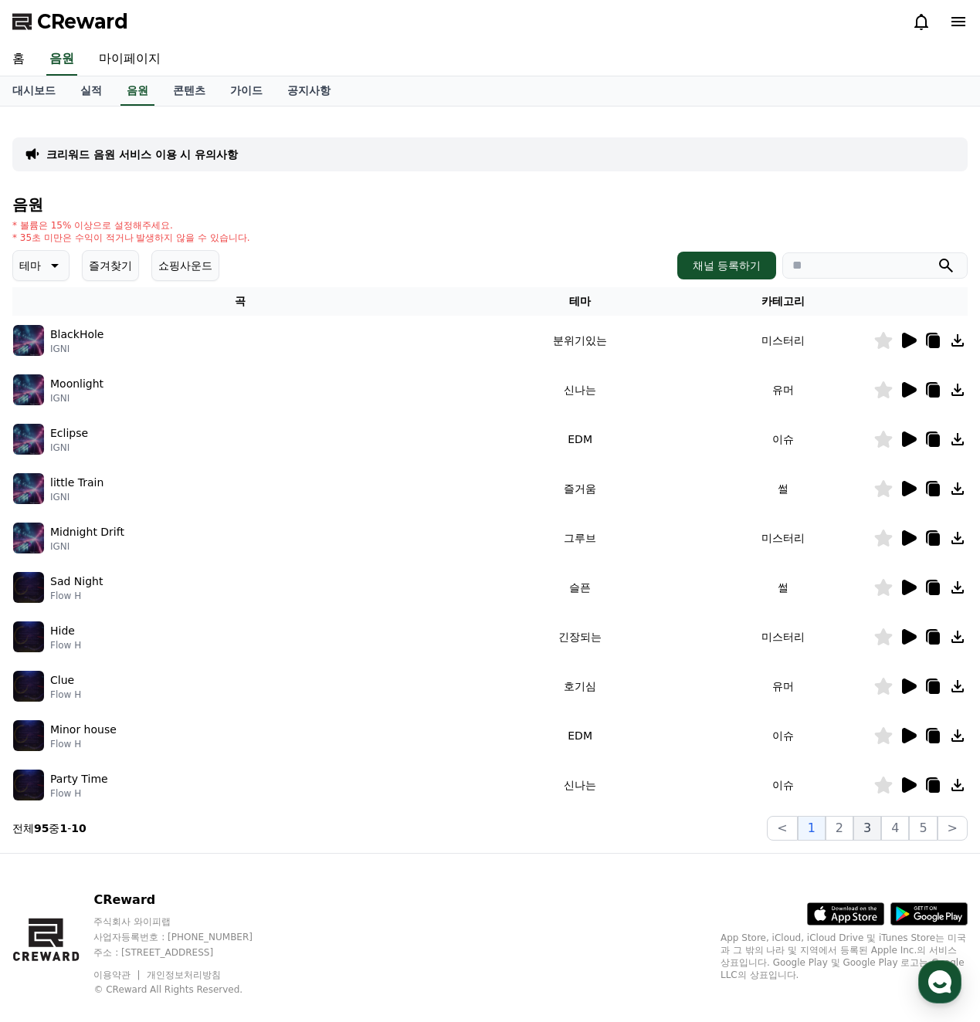
click at [872, 832] on button "3" at bounding box center [867, 828] width 28 height 25
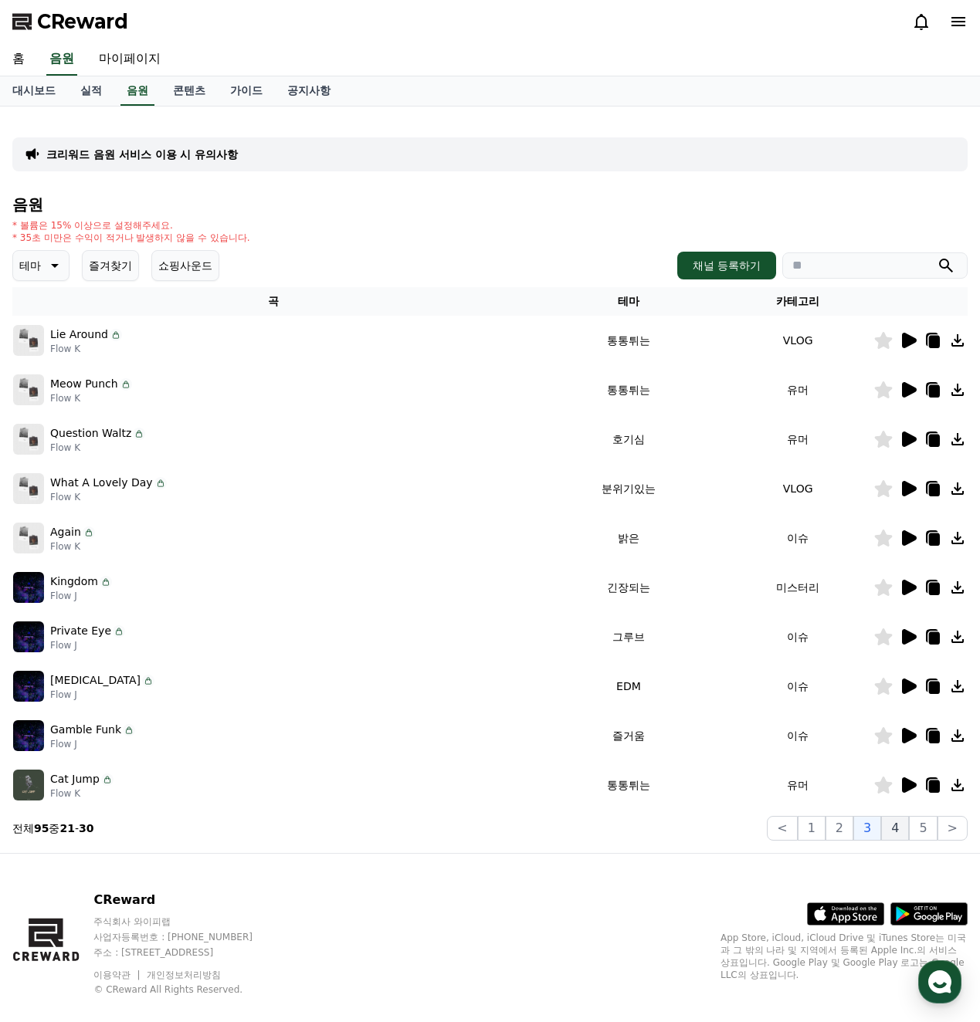
click at [901, 831] on button "4" at bounding box center [895, 828] width 28 height 25
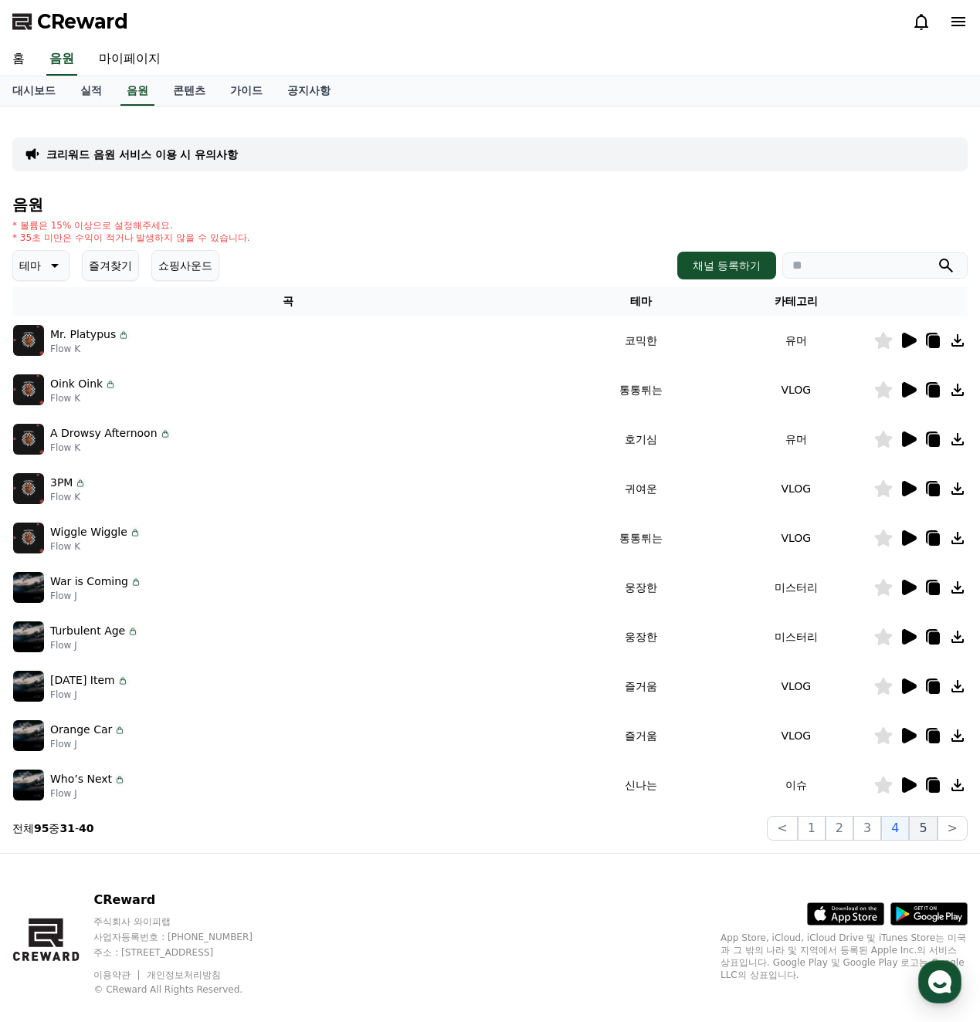
click at [931, 831] on button "5" at bounding box center [923, 828] width 28 height 25
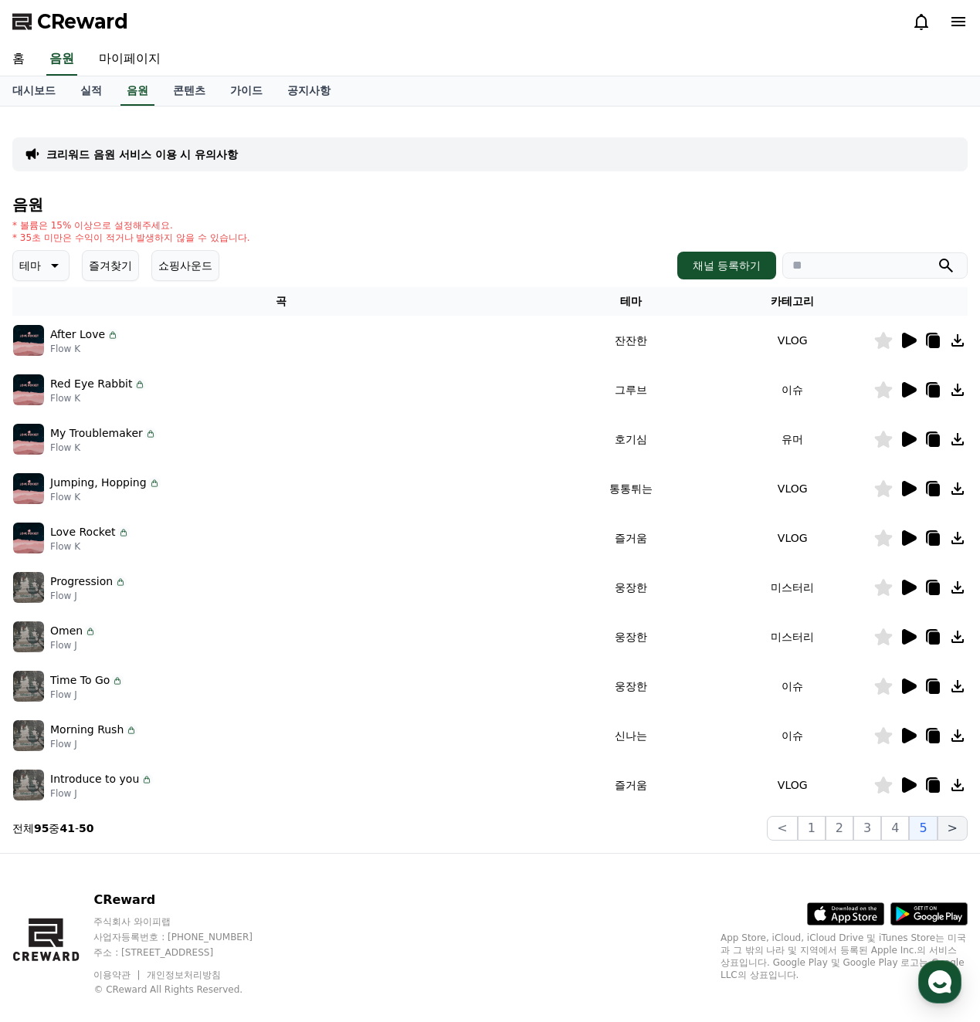
click at [952, 831] on button ">" at bounding box center [952, 828] width 30 height 25
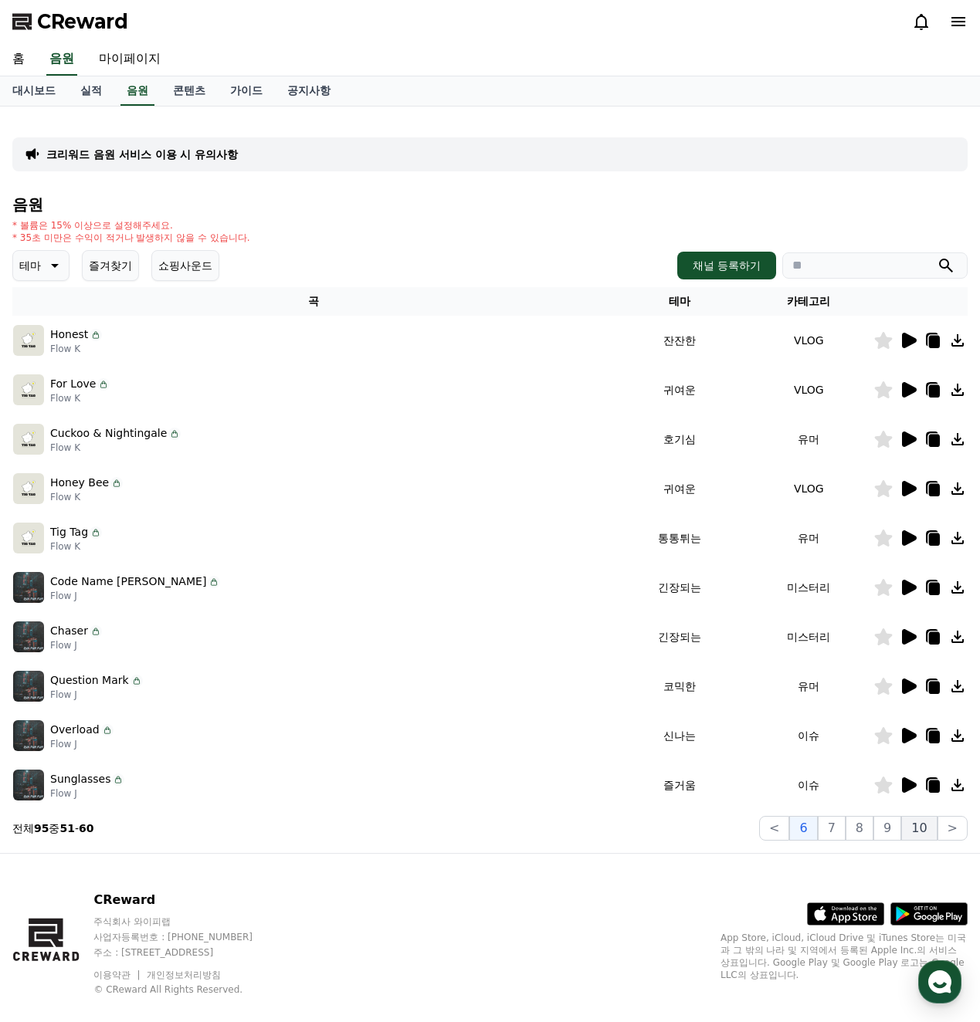
click at [926, 831] on button "10" at bounding box center [919, 828] width 36 height 25
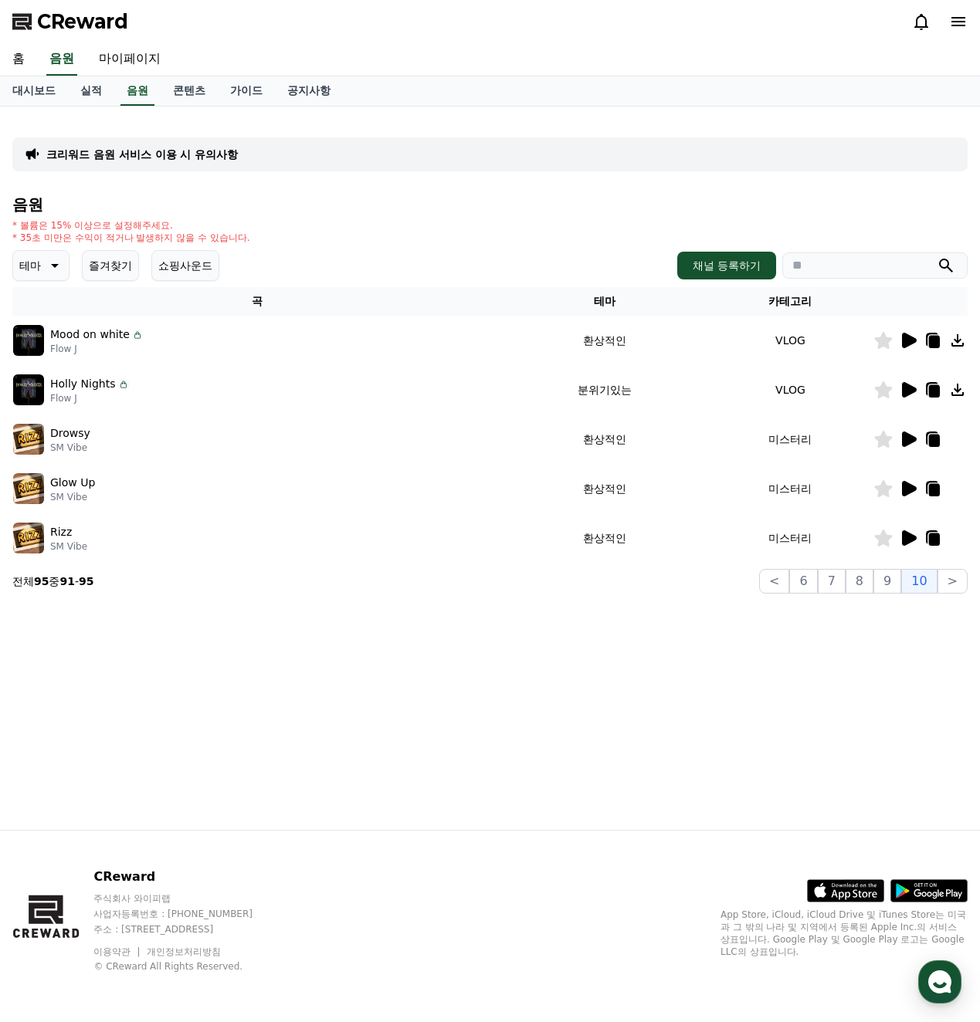
click at [906, 343] on icon at bounding box center [909, 340] width 15 height 15
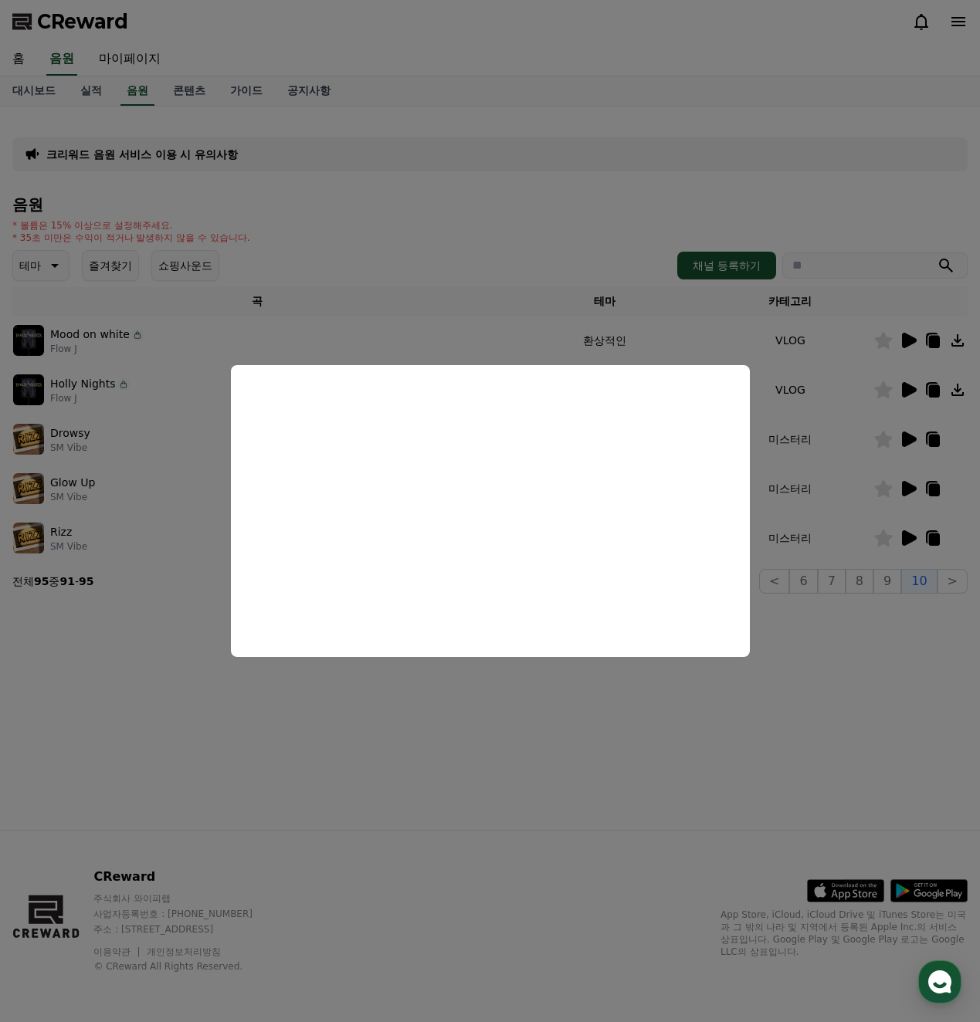
click at [694, 700] on button "close modal" at bounding box center [490, 511] width 980 height 1022
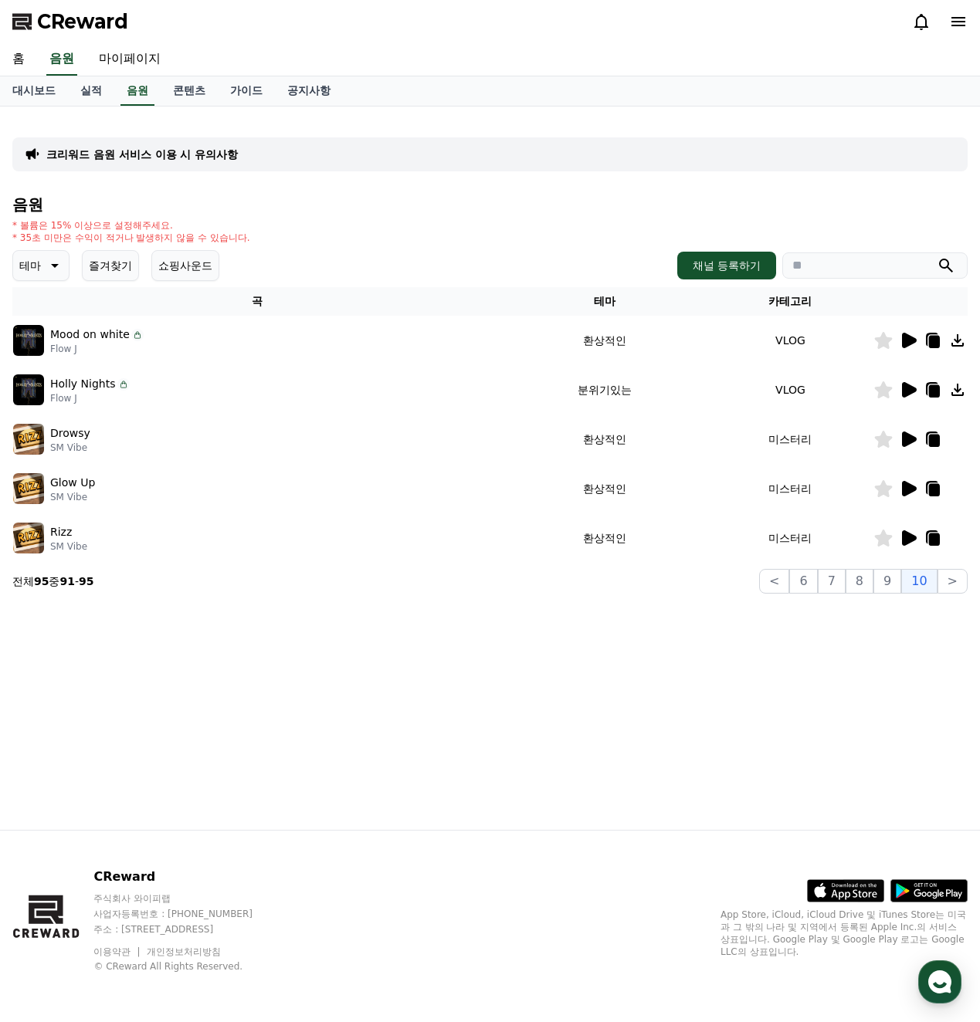
click at [906, 440] on icon at bounding box center [909, 439] width 15 height 15
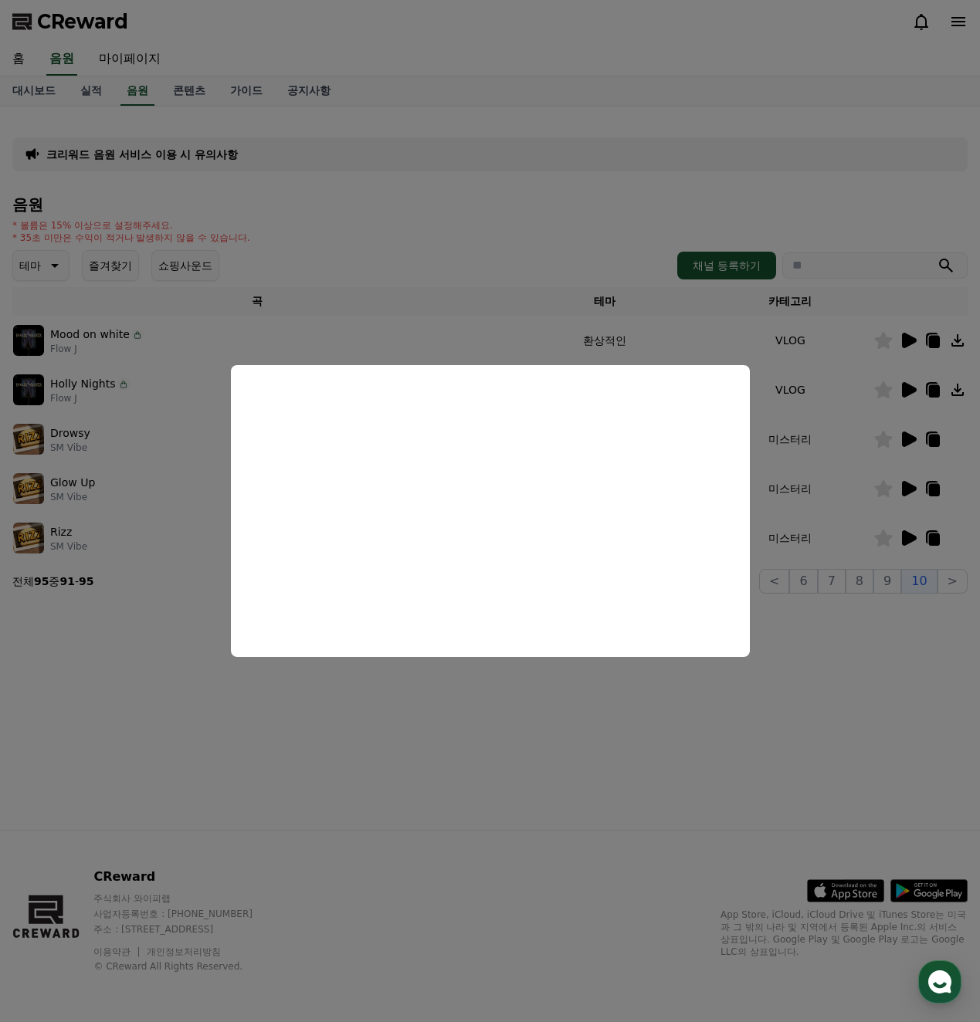
click at [756, 734] on button "close modal" at bounding box center [490, 511] width 980 height 1022
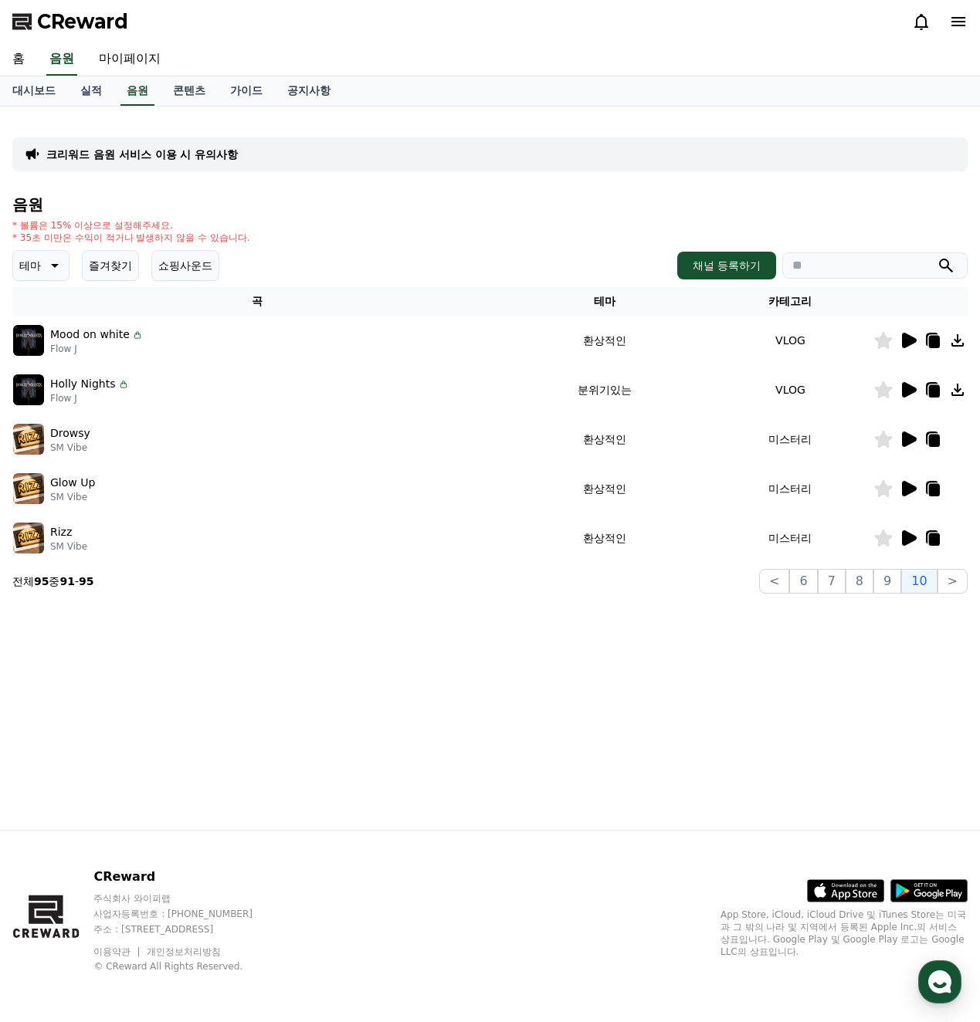
click at [286, 235] on div "* 볼륨은 15% 이상으로 설정해주세요. * 35초 미만은 수익이 적거나 발생하지 않을 수 있습니다." at bounding box center [489, 231] width 955 height 25
click at [142, 84] on link "음원" at bounding box center [137, 90] width 34 height 29
click at [97, 90] on link "실적" at bounding box center [91, 90] width 46 height 29
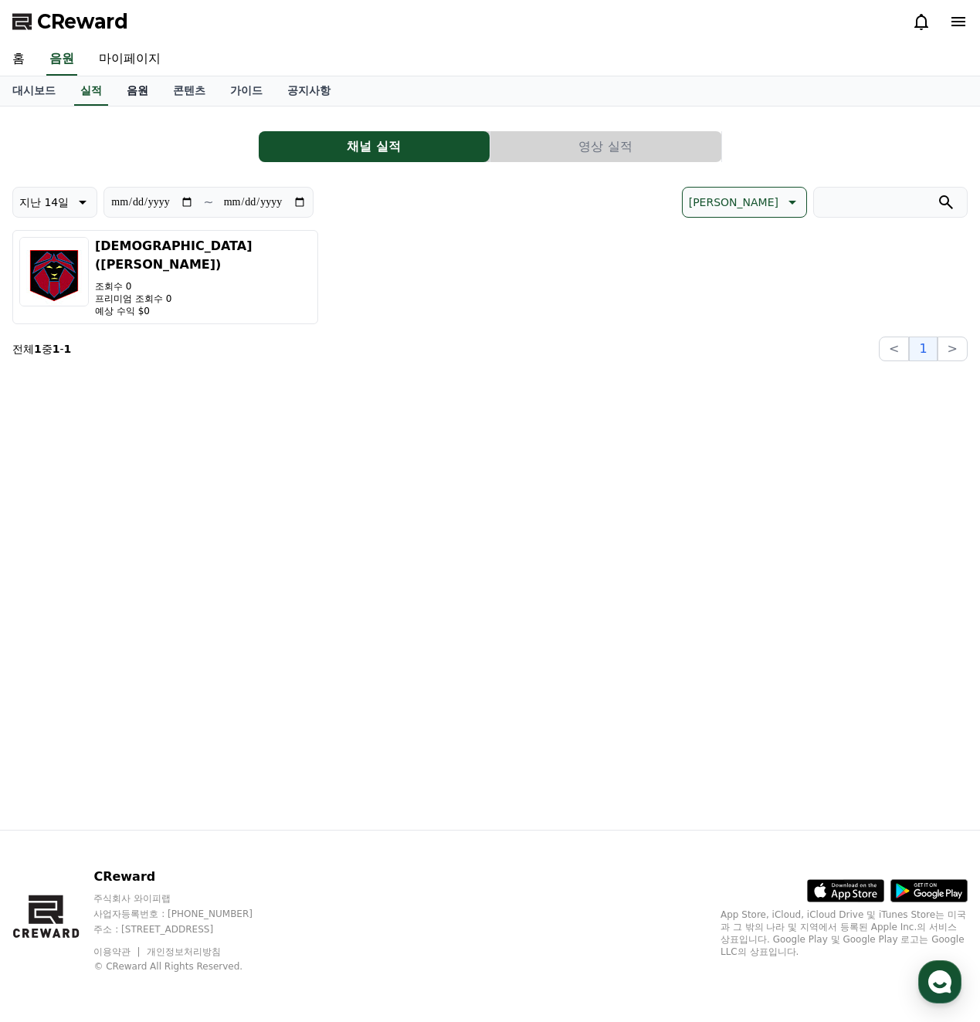
click at [121, 90] on link "음원" at bounding box center [137, 90] width 46 height 29
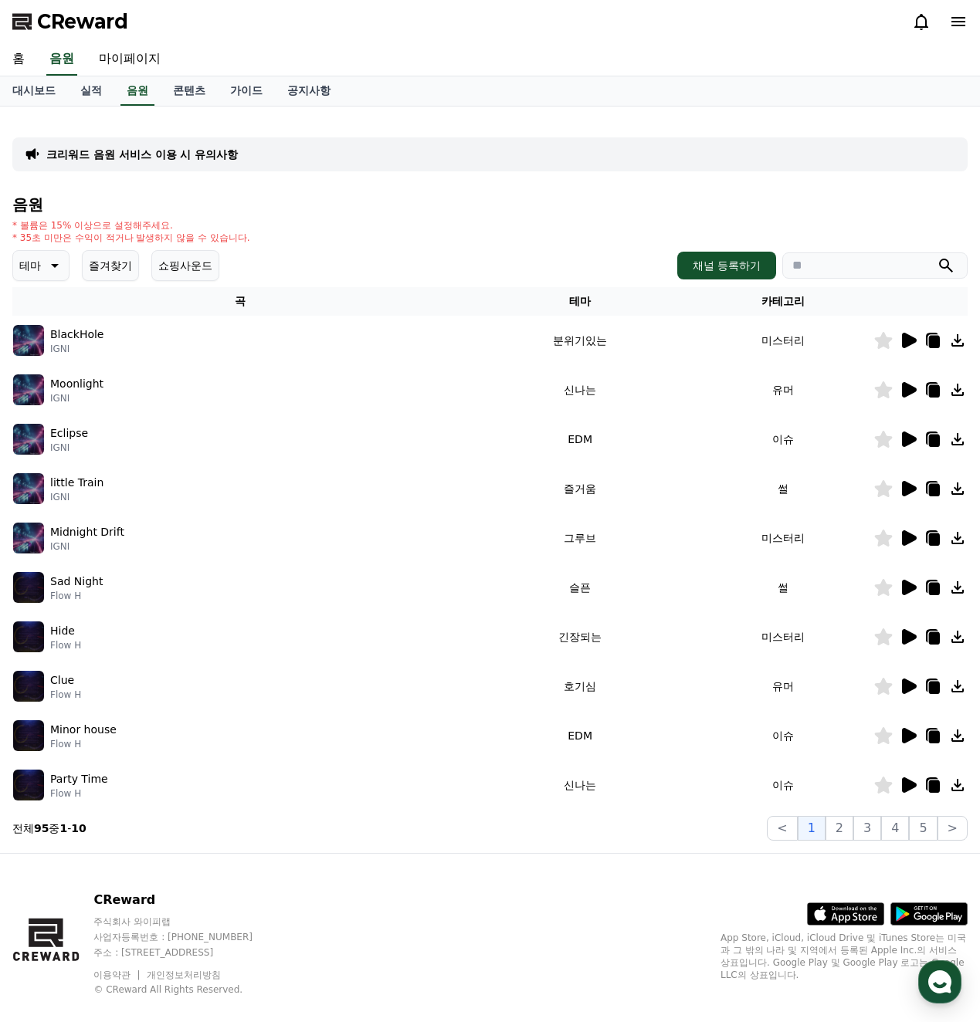
click at [951, 343] on icon at bounding box center [957, 340] width 12 height 12
click at [327, 216] on div "음원 * 볼륨은 15% 이상으로 설정해주세요. * 35초 미만은 수익이 적거나 발생하지 않을 수 있습니다. 테마 즐겨찾기 쇼핑사운드 채널 등록…" at bounding box center [489, 518] width 955 height 645
